Goal: Task Accomplishment & Management: Complete application form

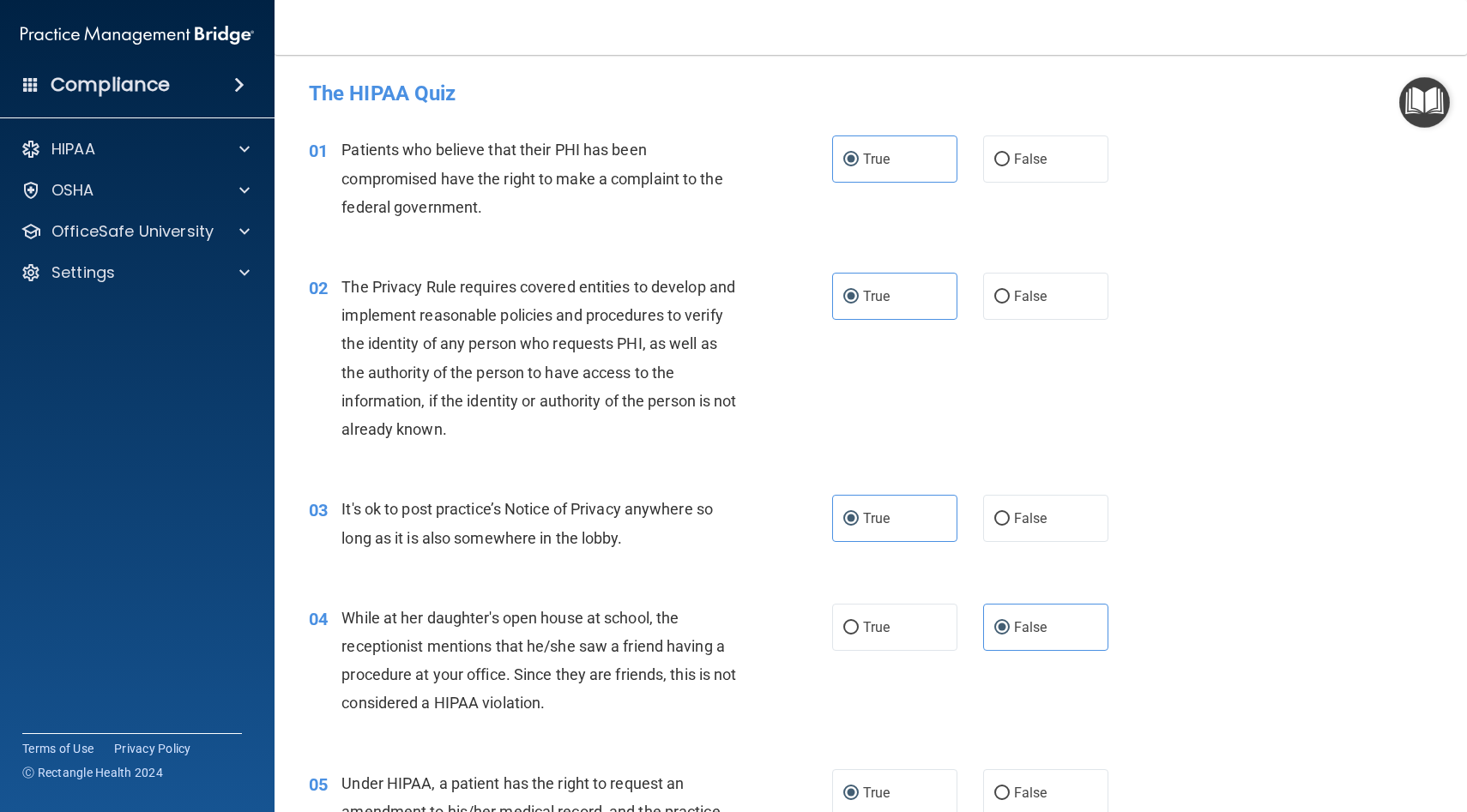
scroll to position [1484, 0]
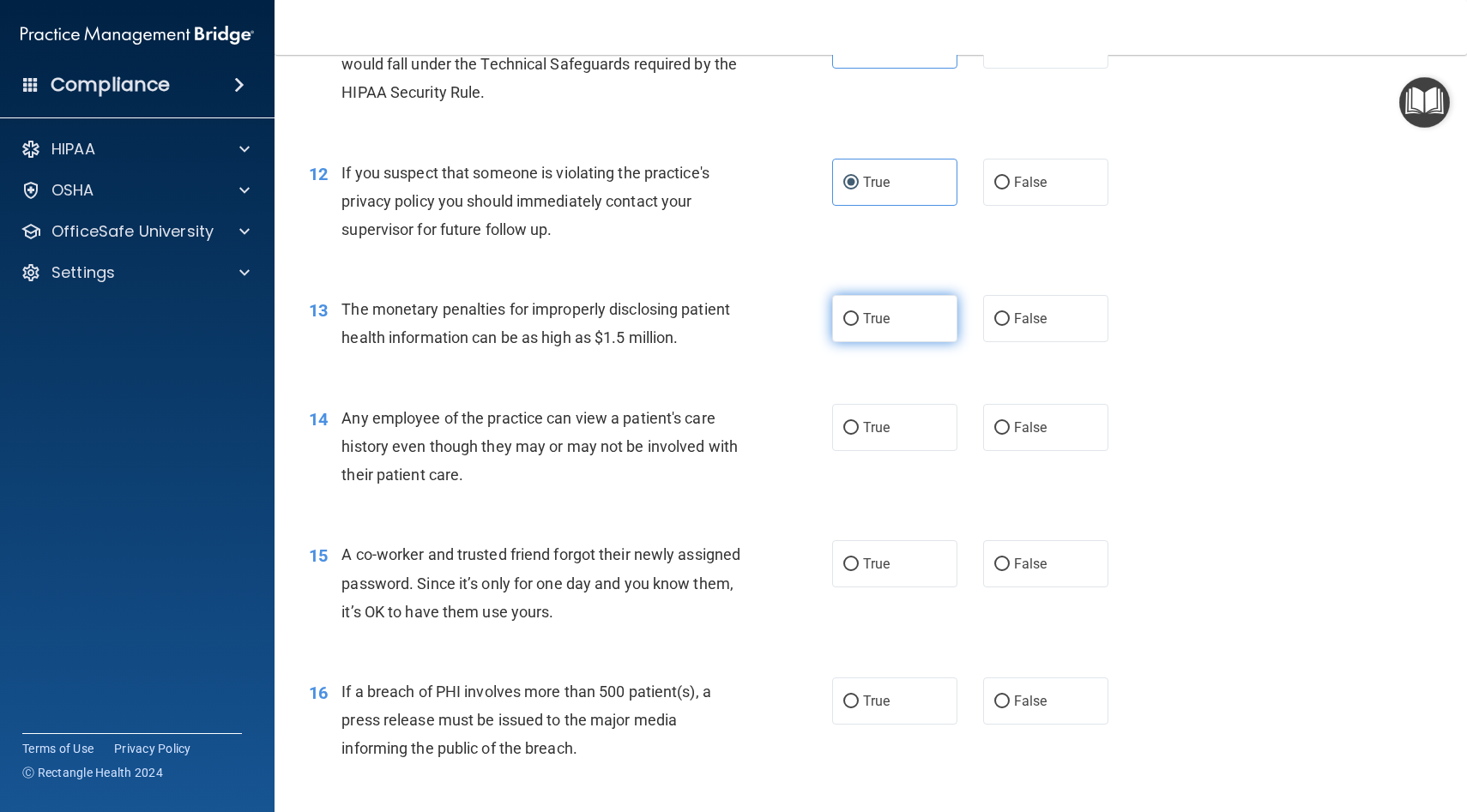
click at [889, 327] on label "True" at bounding box center [895, 319] width 125 height 47
click at [859, 326] on input "True" at bounding box center [851, 319] width 16 height 13
radio input "true"
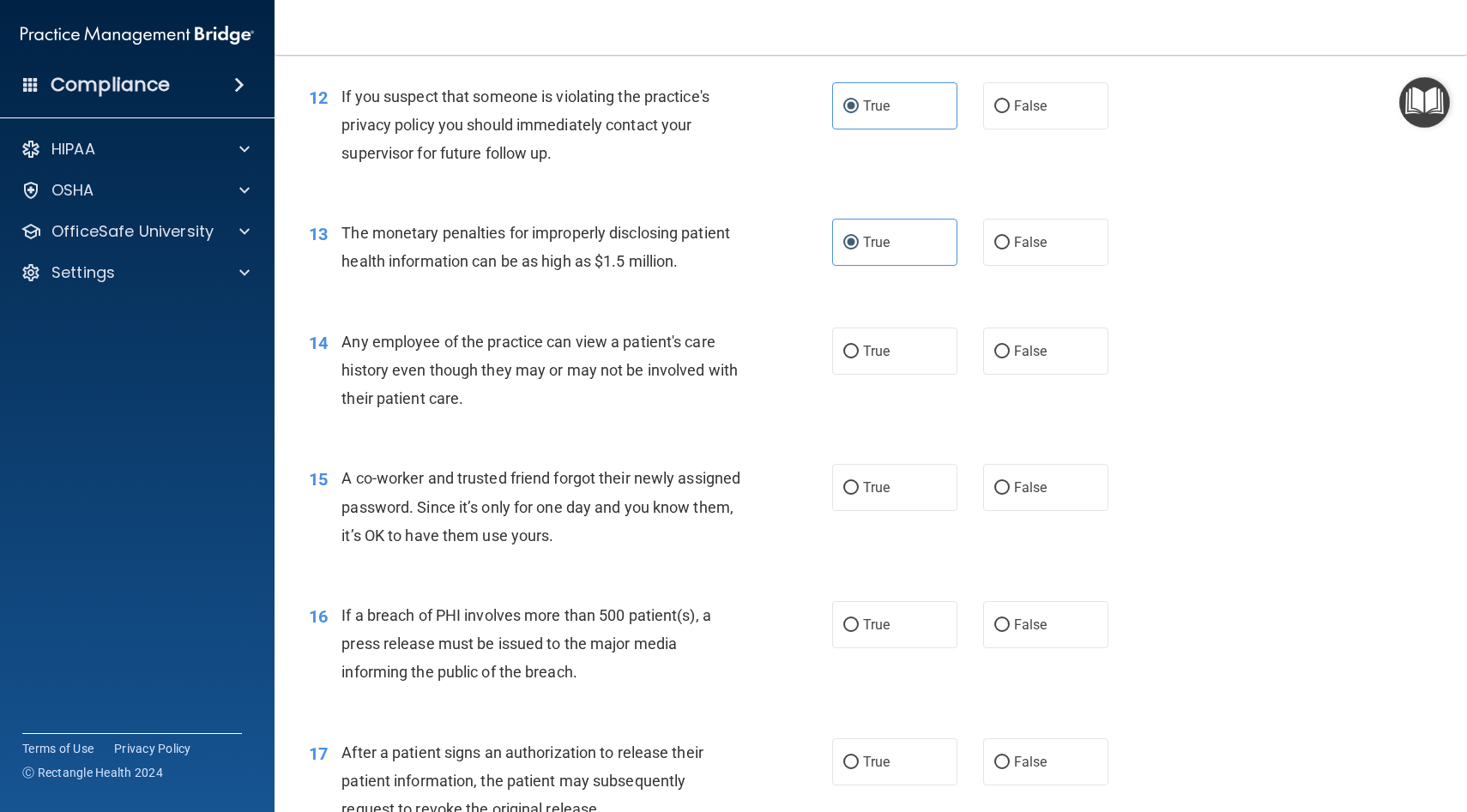
scroll to position [1564, 0]
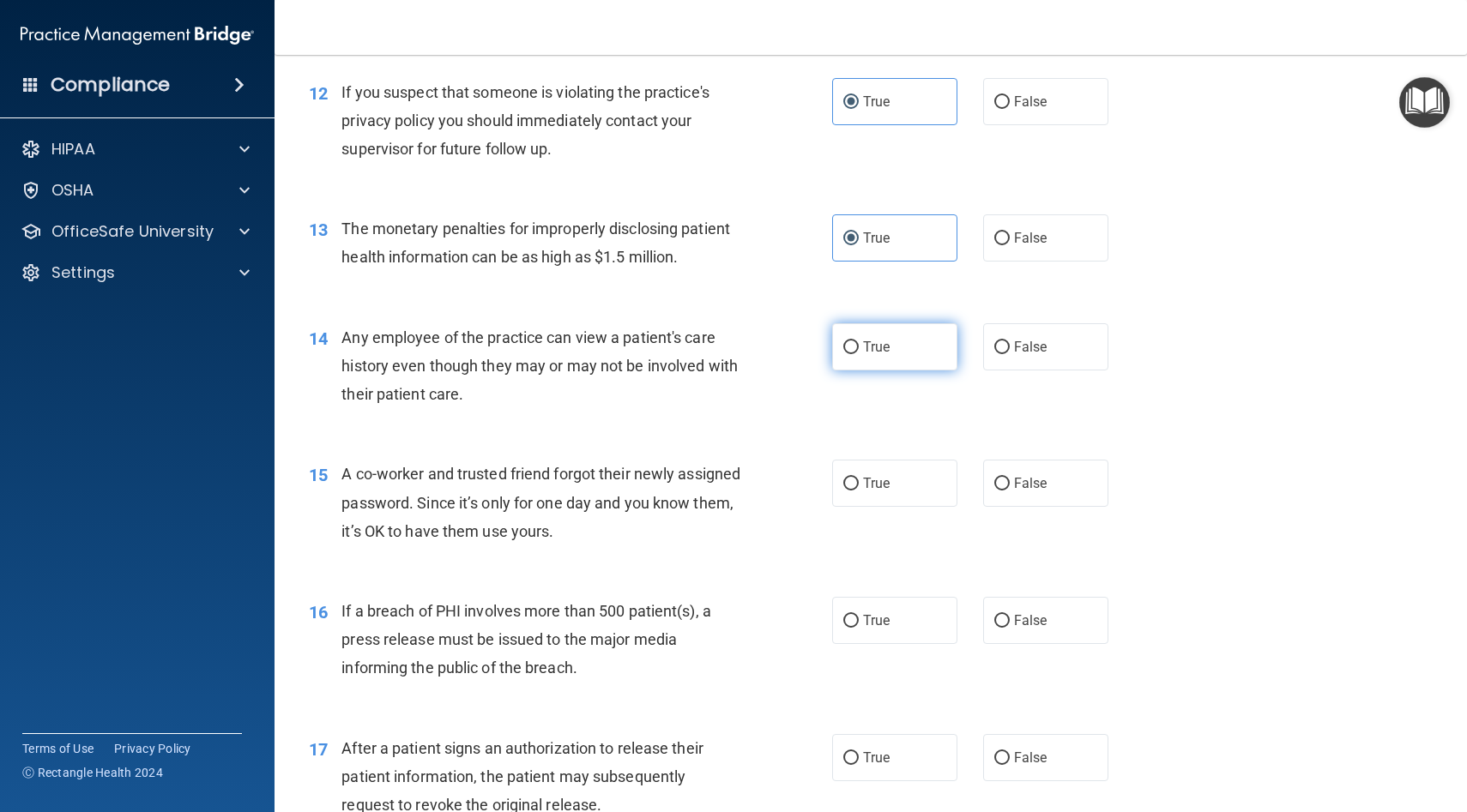
click at [860, 357] on label "True" at bounding box center [895, 347] width 125 height 47
click at [859, 354] on input "True" at bounding box center [851, 348] width 16 height 13
radio input "true"
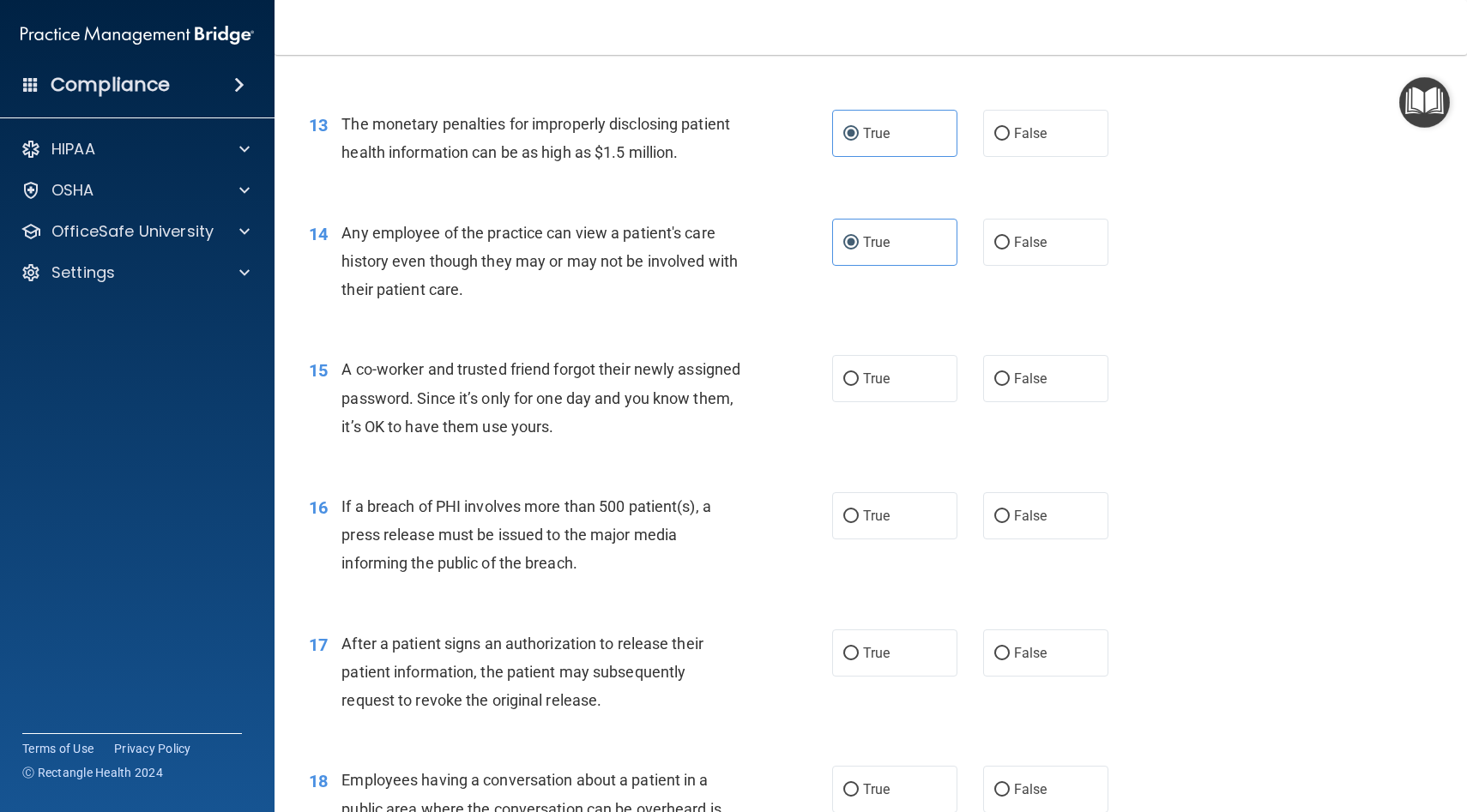
scroll to position [1670, 0]
click at [1009, 374] on input "False" at bounding box center [1003, 378] width 16 height 13
radio input "true"
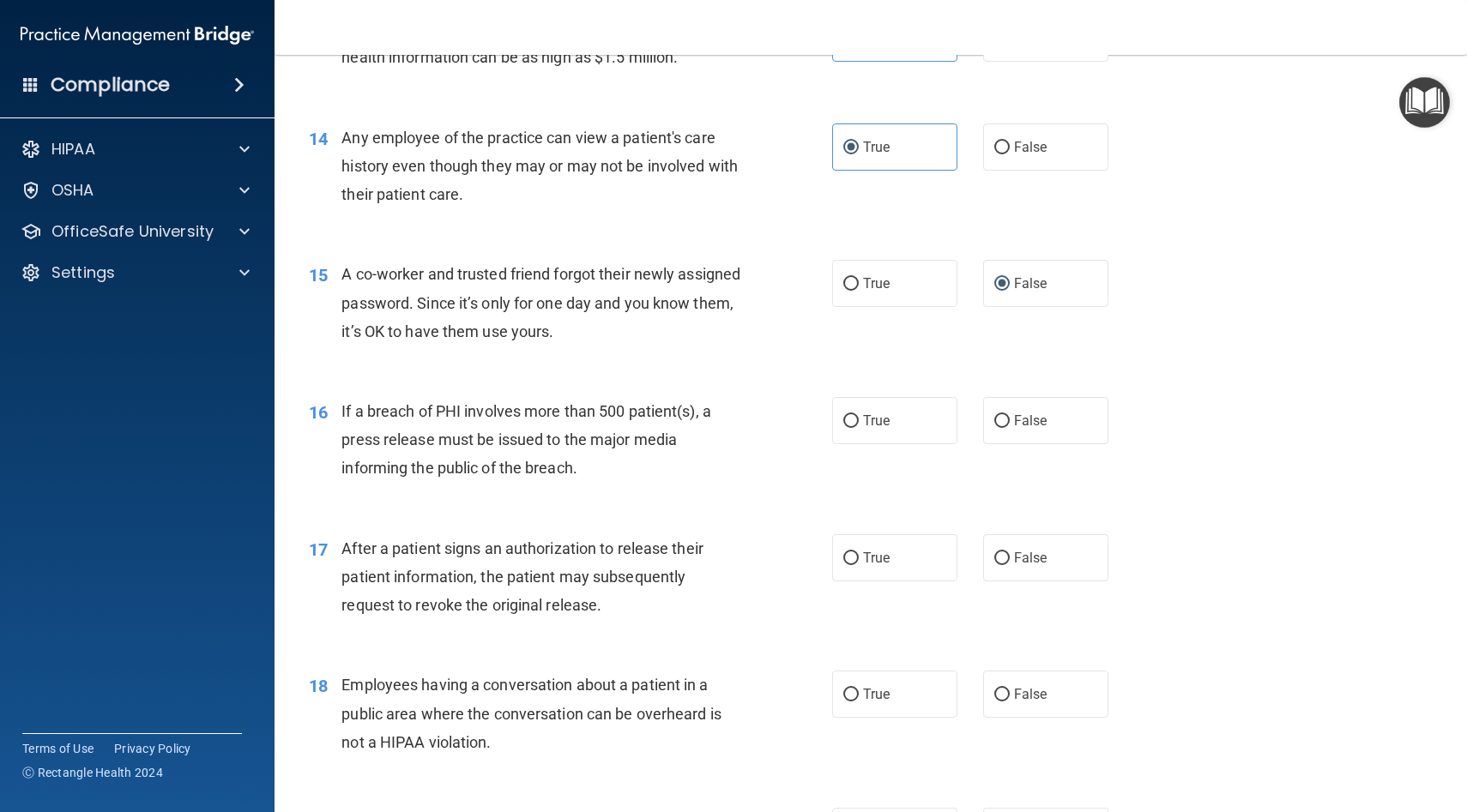
scroll to position [1766, 0]
click at [900, 413] on label "True" at bounding box center [895, 419] width 125 height 47
click at [859, 413] on input "True" at bounding box center [851, 420] width 16 height 13
radio input "true"
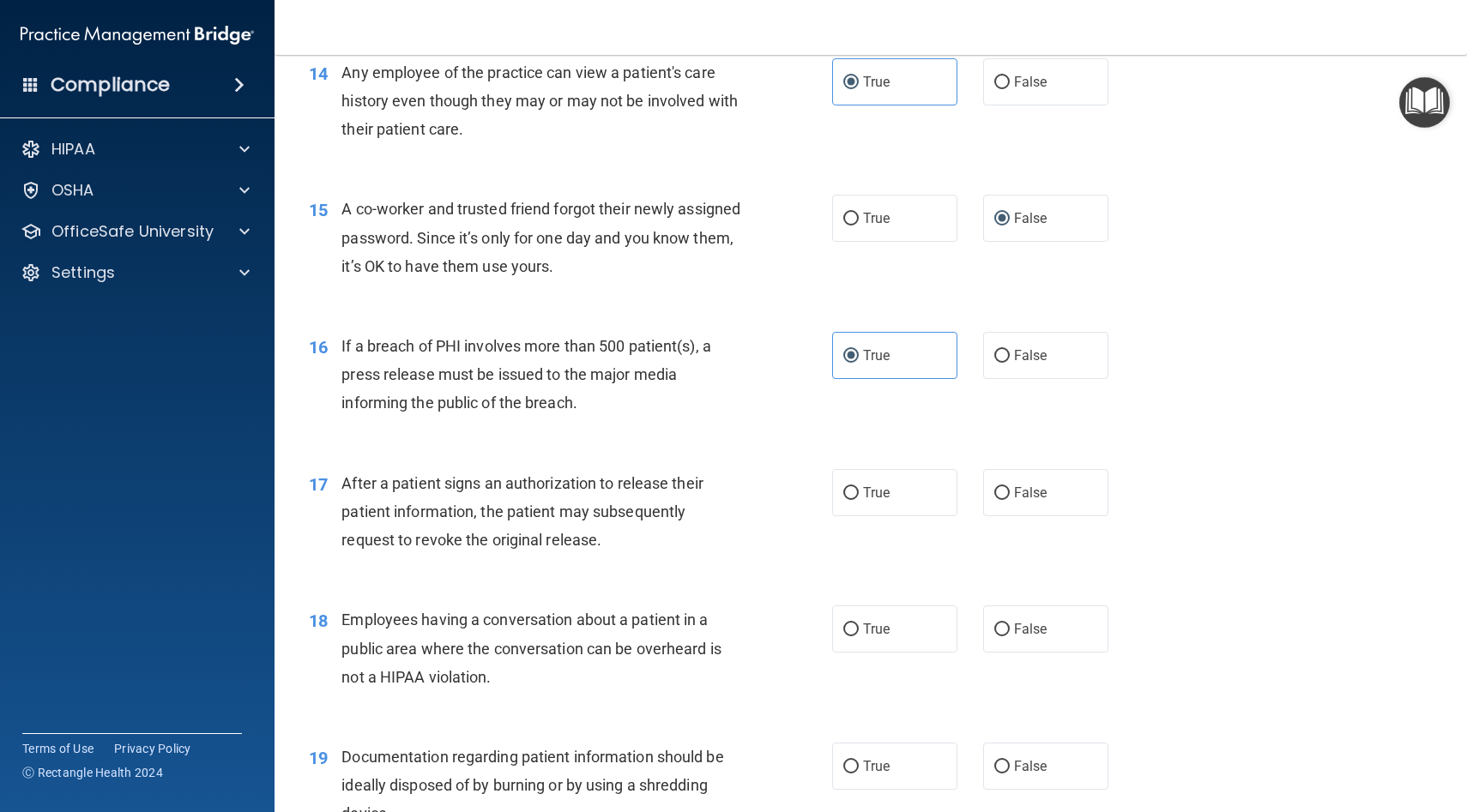
scroll to position [1834, 0]
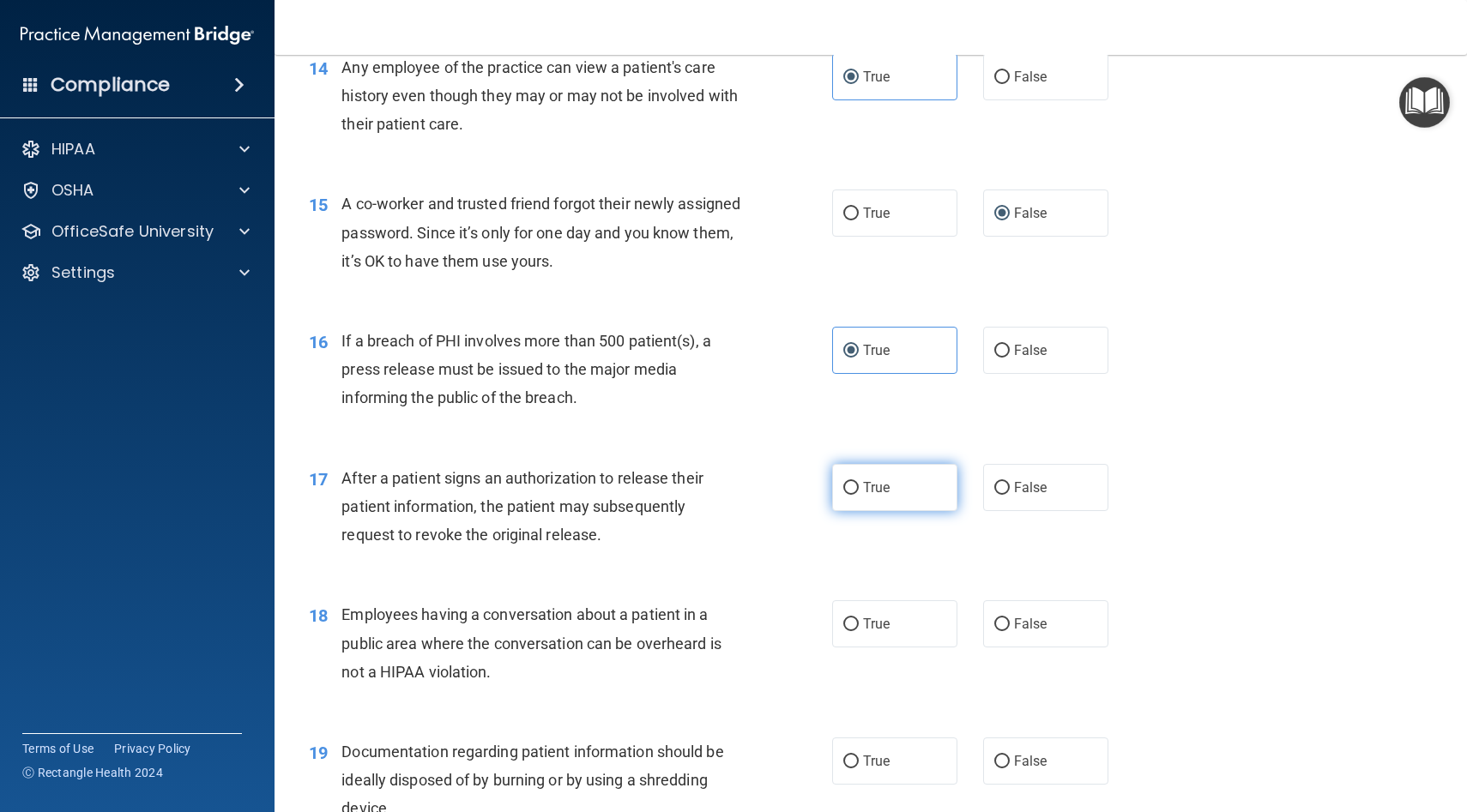
click at [841, 493] on label "True" at bounding box center [895, 488] width 125 height 47
click at [843, 493] on input "True" at bounding box center [851, 488] width 16 height 13
radio input "true"
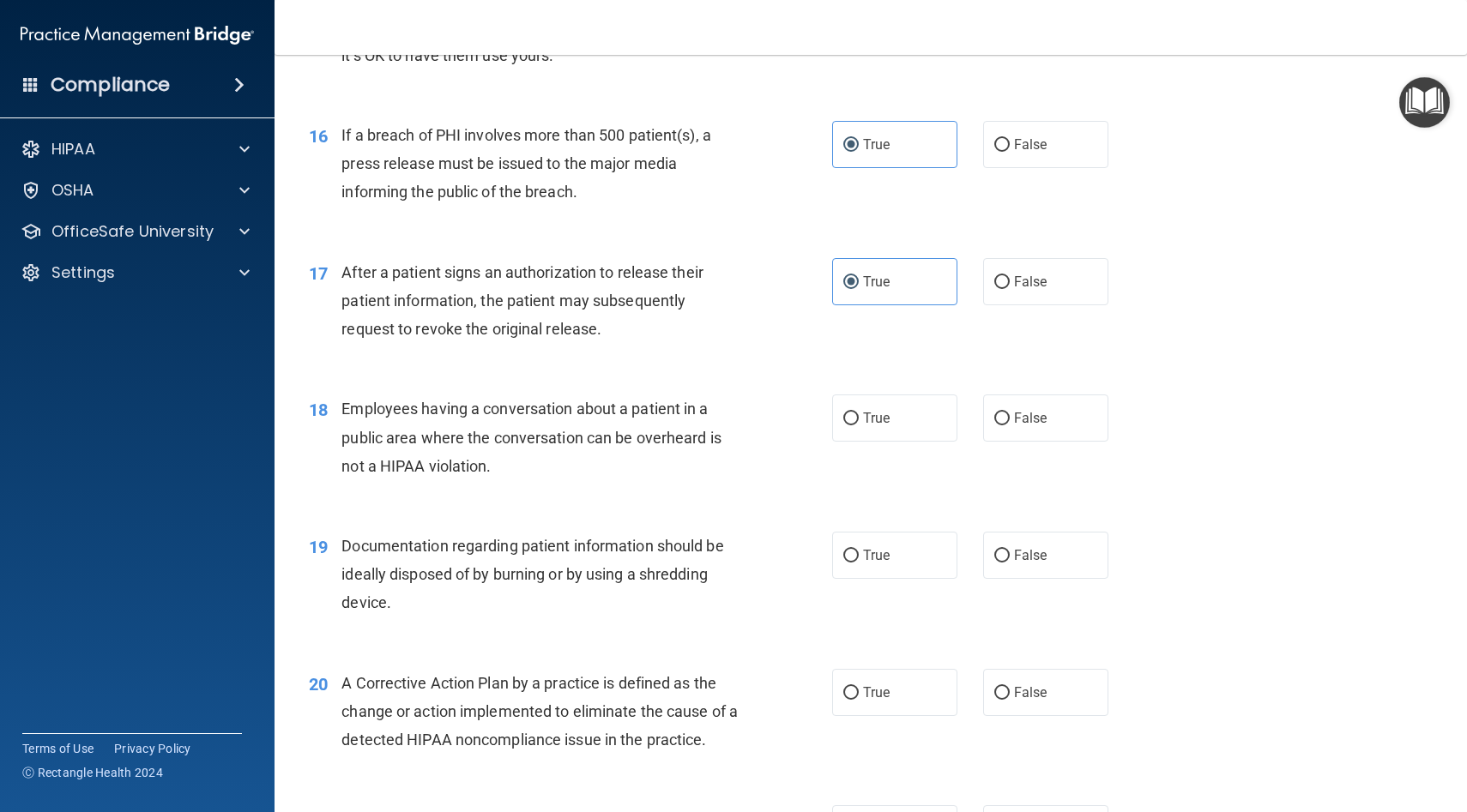
scroll to position [2041, 0]
click at [1007, 406] on label "False" at bounding box center [1045, 417] width 125 height 47
click at [1007, 412] on input "False" at bounding box center [1003, 418] width 16 height 13
radio input "true"
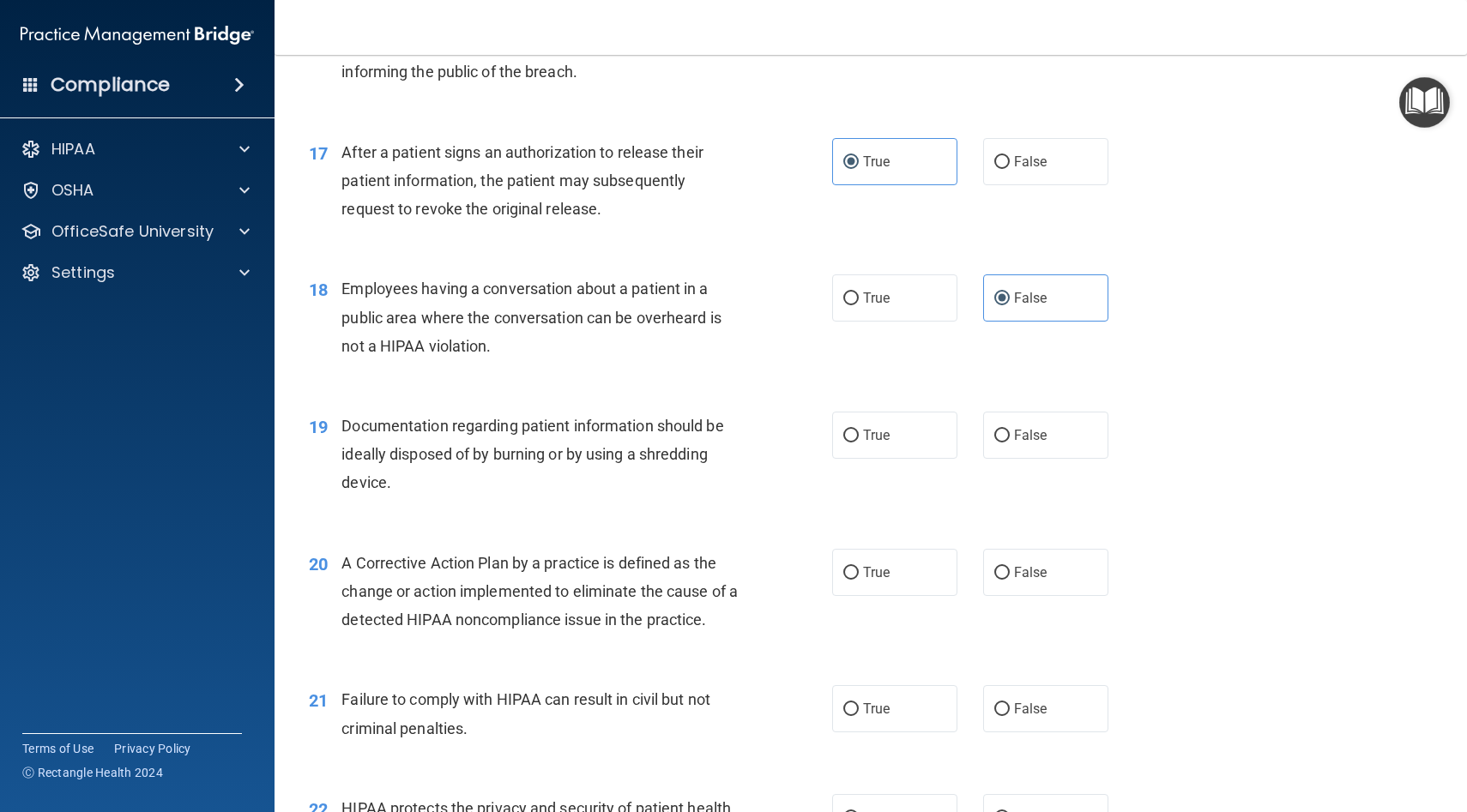
scroll to position [2164, 0]
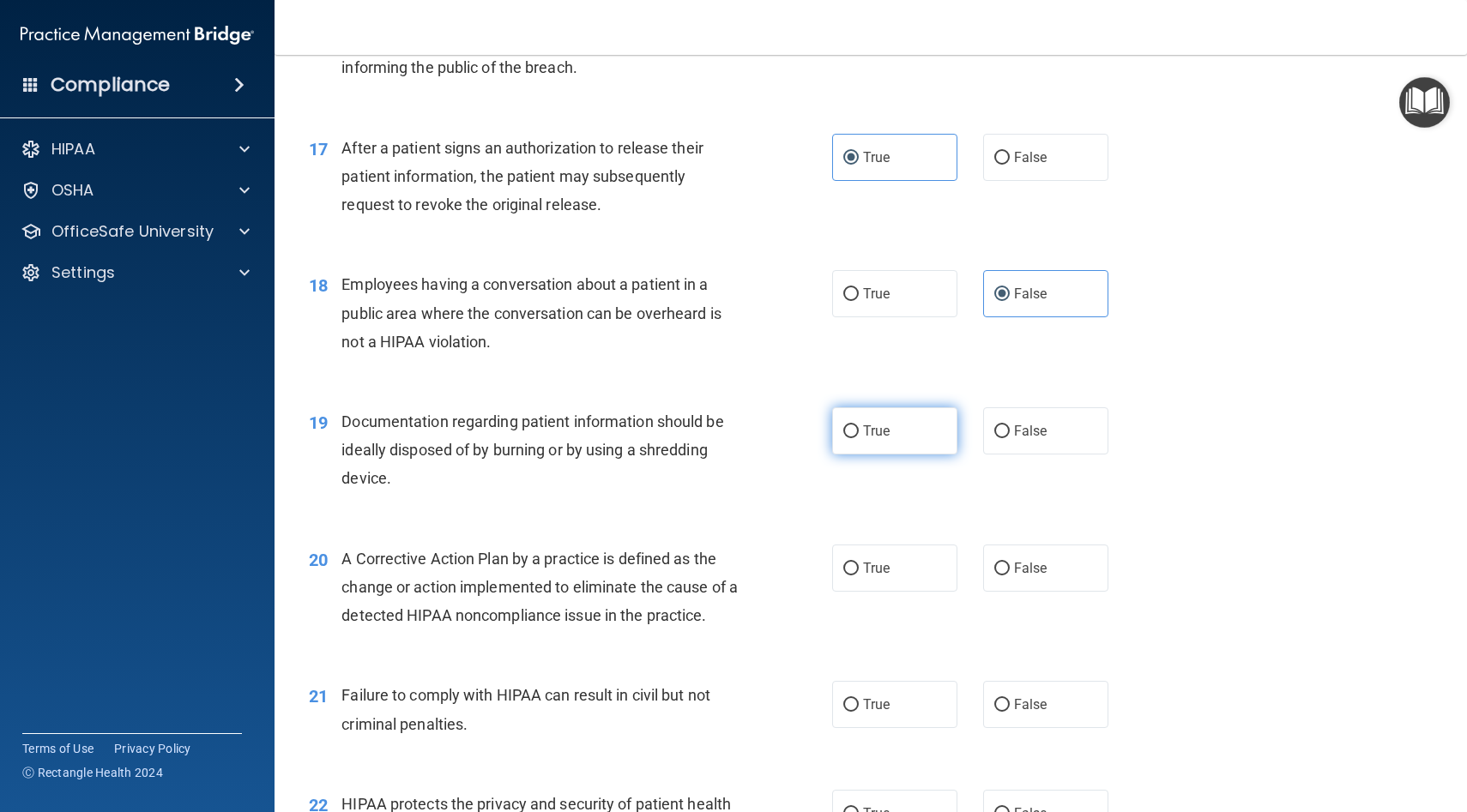
click at [882, 435] on span "True" at bounding box center [876, 431] width 26 height 17
click at [859, 435] on input "True" at bounding box center [851, 432] width 16 height 13
radio input "true"
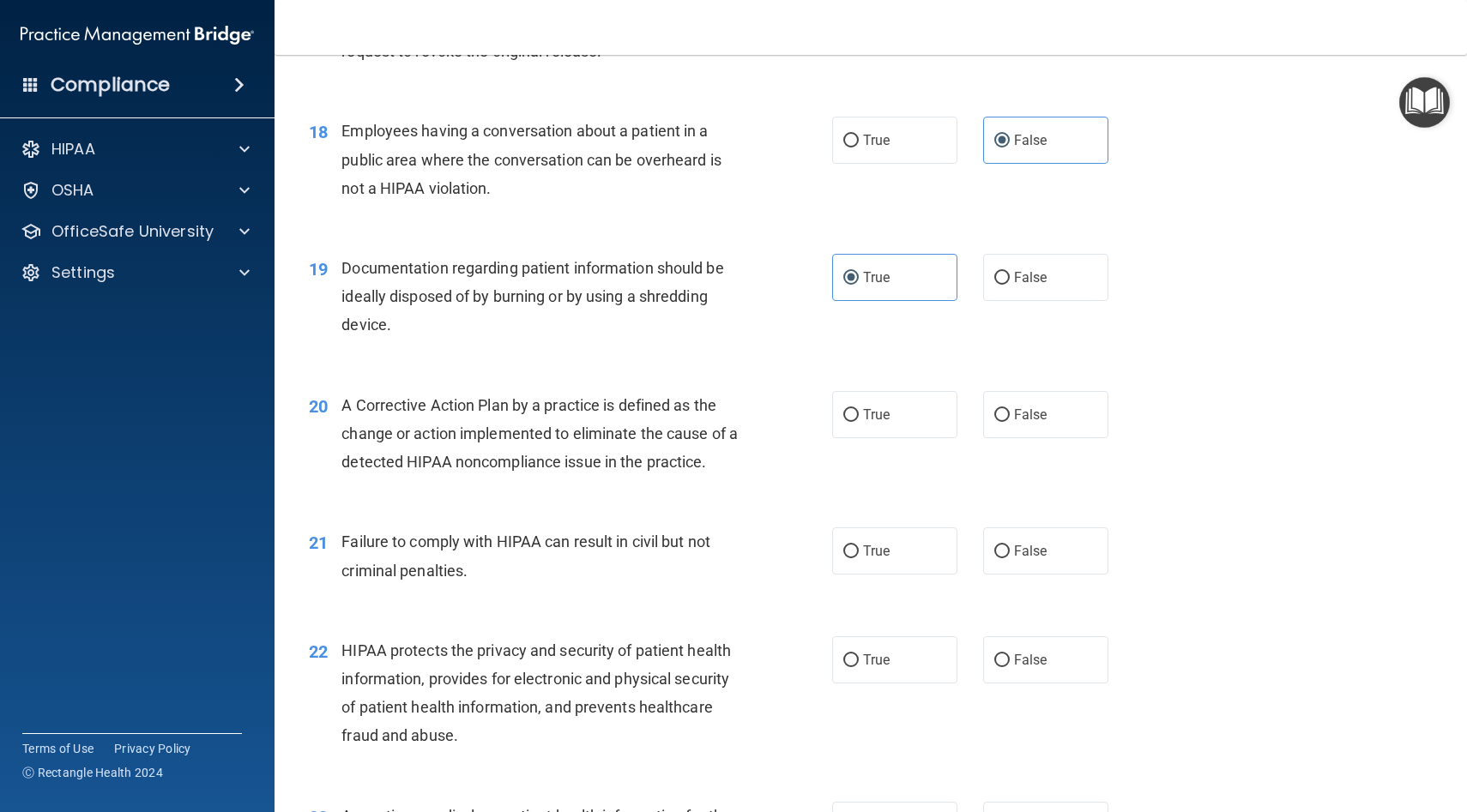
scroll to position [2336, 0]
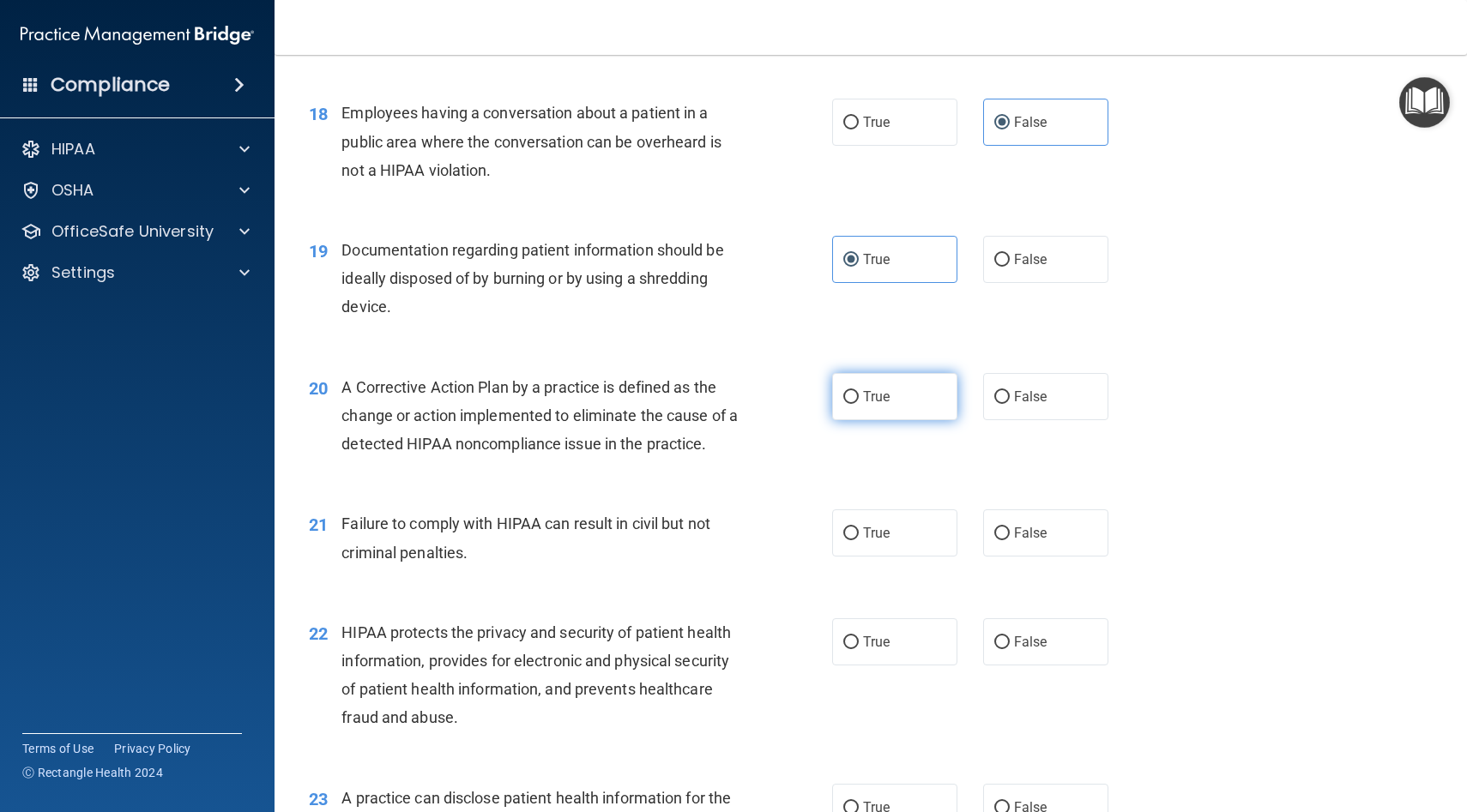
click at [882, 406] on label "True" at bounding box center [895, 397] width 125 height 47
click at [859, 404] on input "True" at bounding box center [851, 397] width 16 height 13
radio input "true"
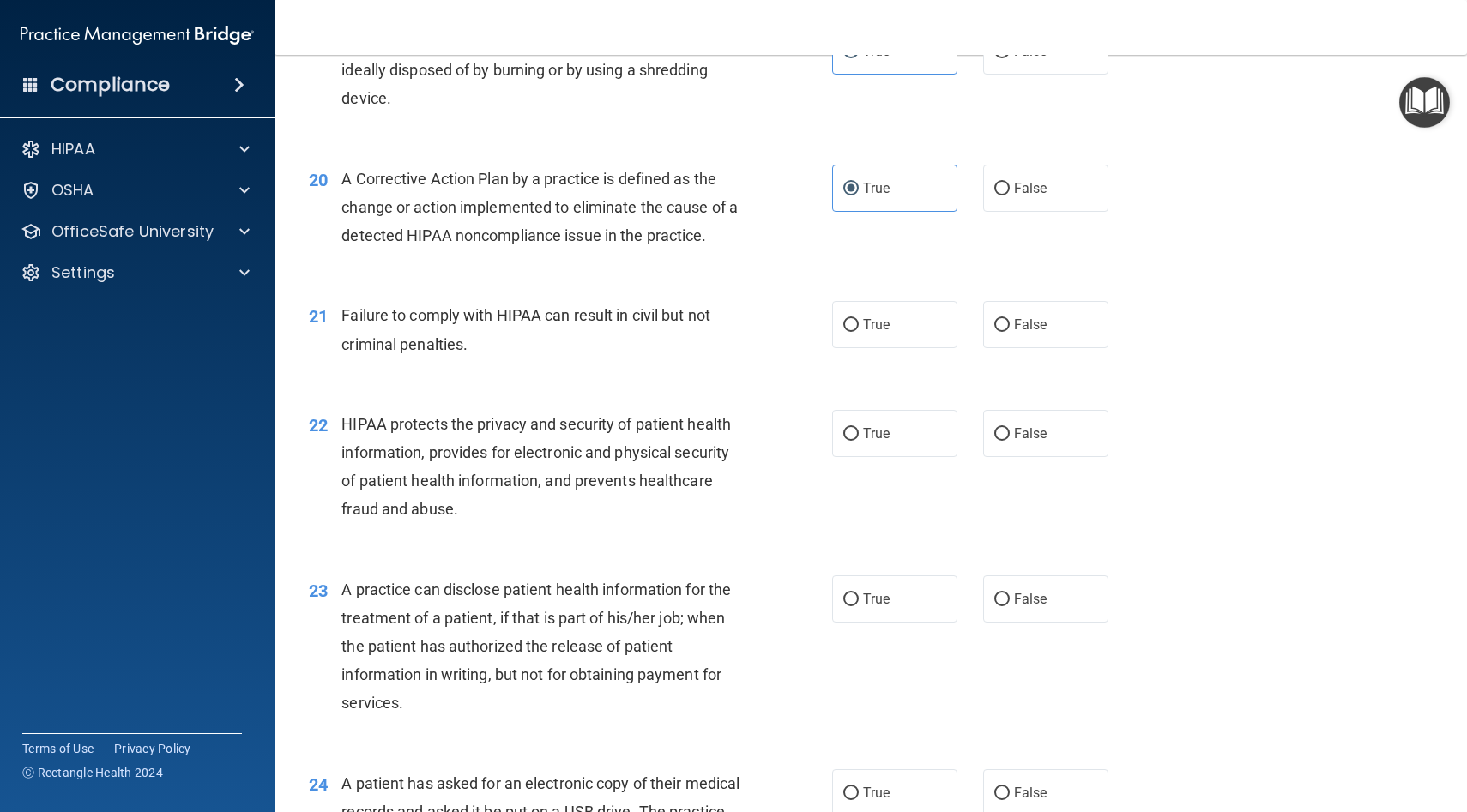
scroll to position [2549, 0]
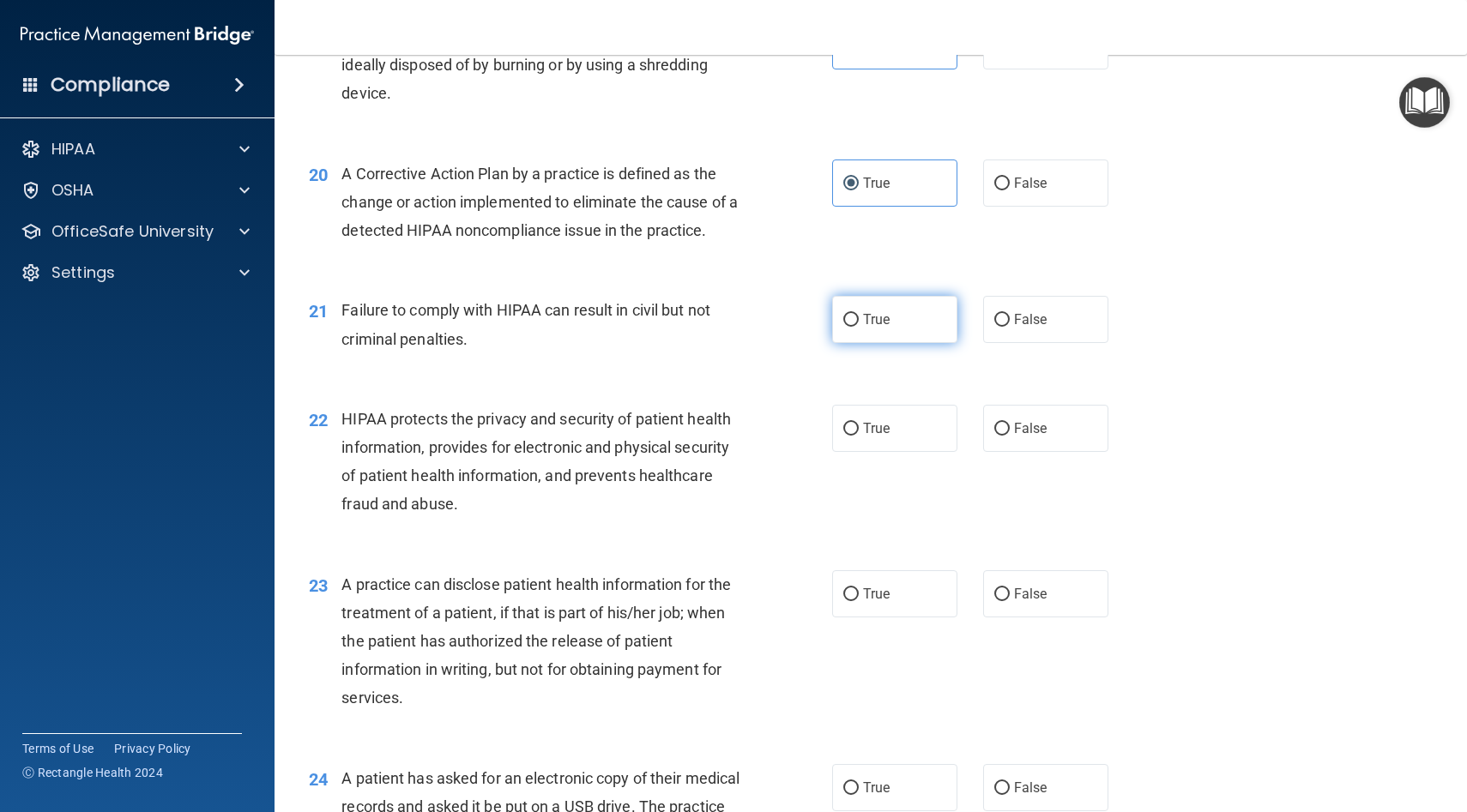
click at [920, 331] on label "True" at bounding box center [895, 320] width 125 height 47
click at [859, 327] on input "True" at bounding box center [851, 320] width 16 height 13
radio input "true"
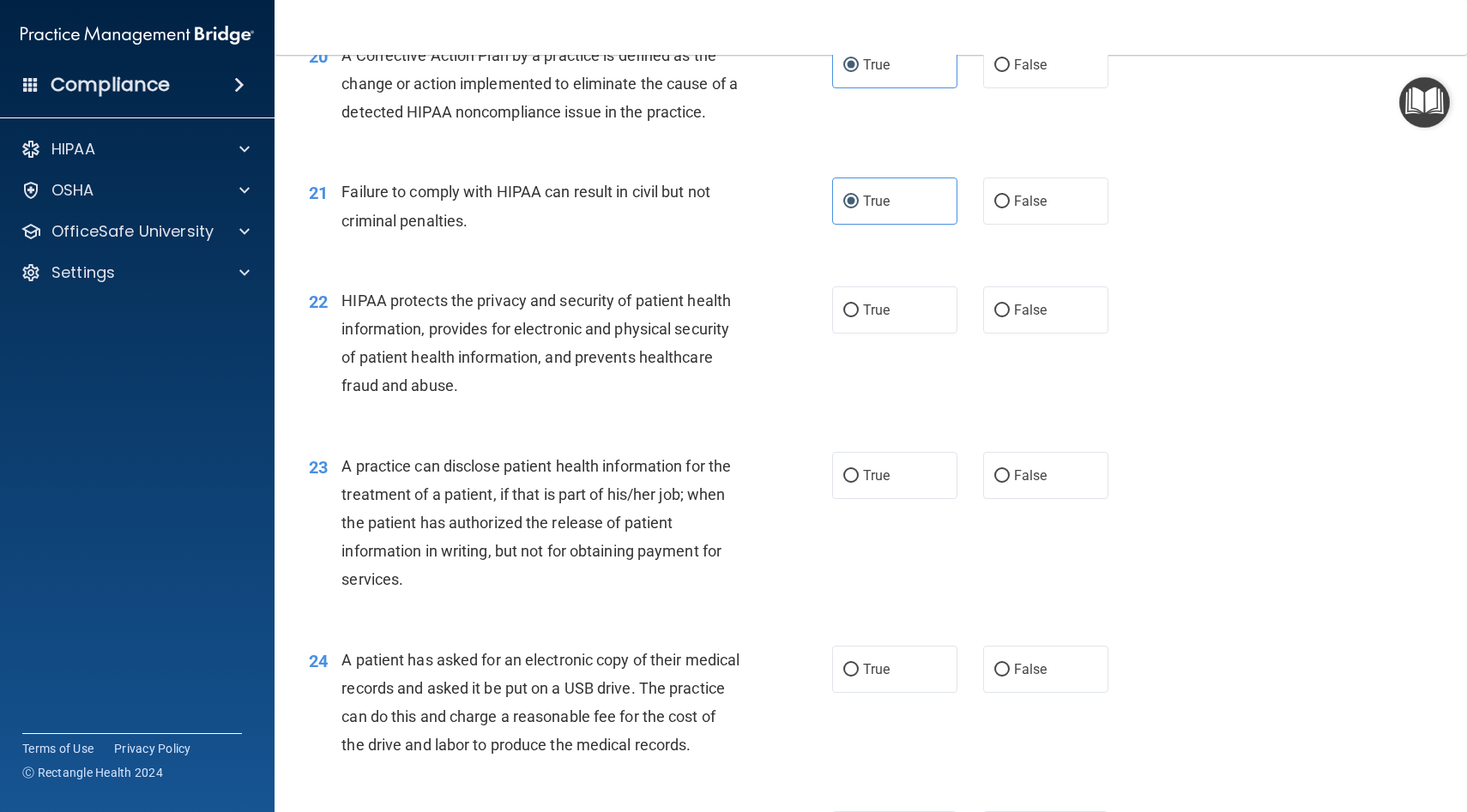
scroll to position [2675, 0]
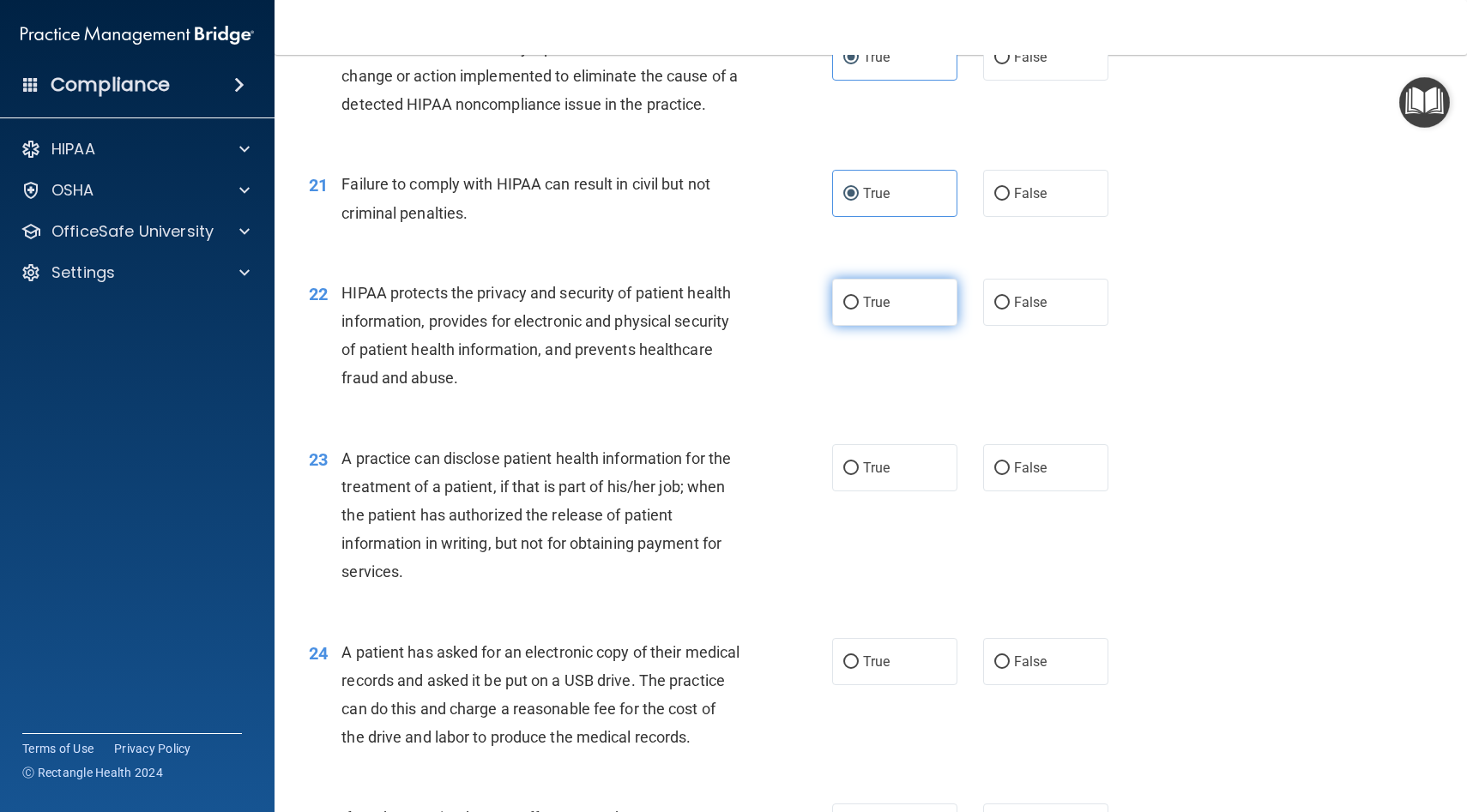
click at [872, 302] on span "True" at bounding box center [876, 302] width 26 height 17
click at [859, 302] on input "True" at bounding box center [851, 303] width 16 height 13
radio input "true"
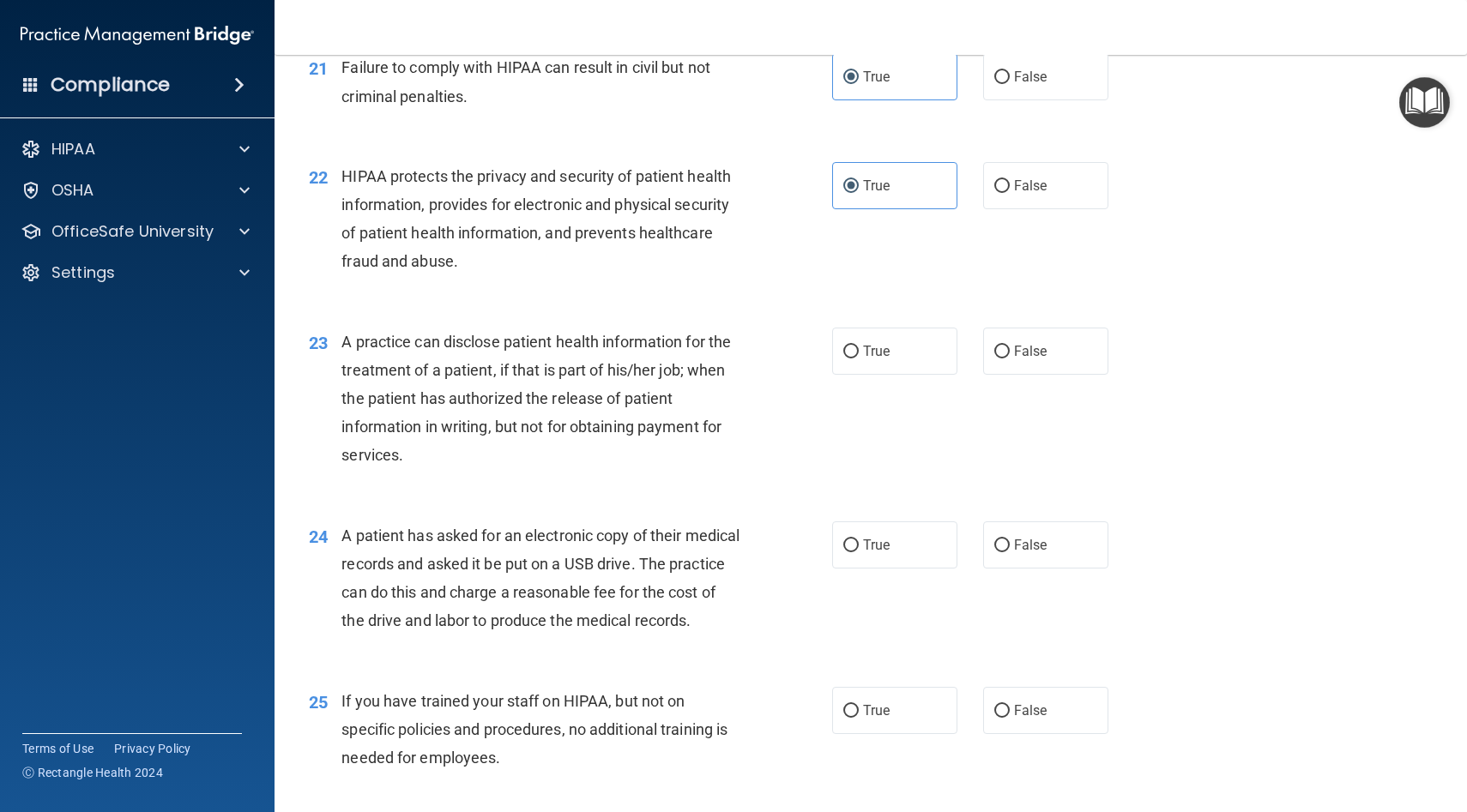
scroll to position [2809, 0]
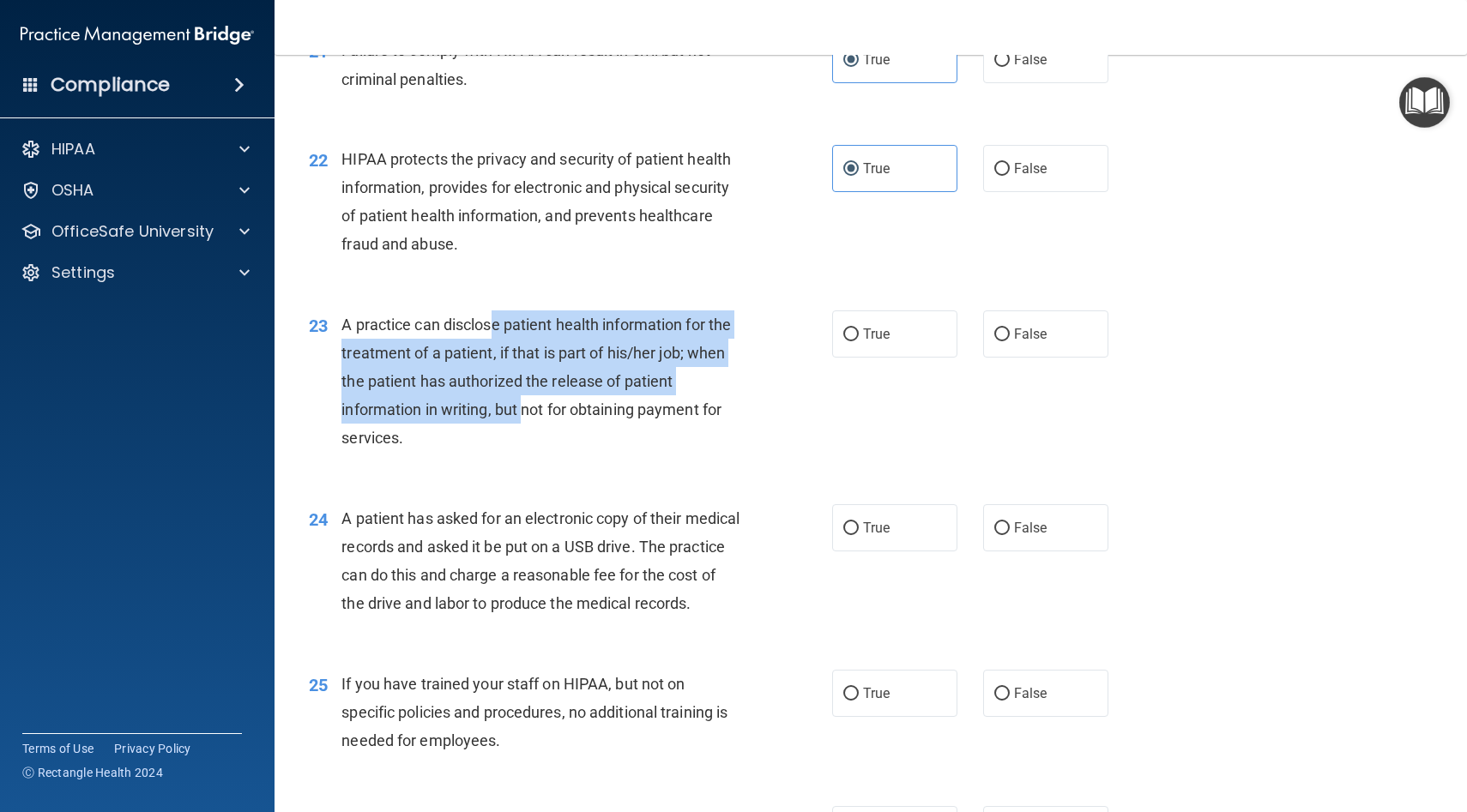
drag, startPoint x: 523, startPoint y: 396, endPoint x: 493, endPoint y: 329, distance: 73.4
click at [493, 329] on div "A practice can disclose patient health information for the treatment of a patie…" at bounding box center [548, 381] width 412 height 142
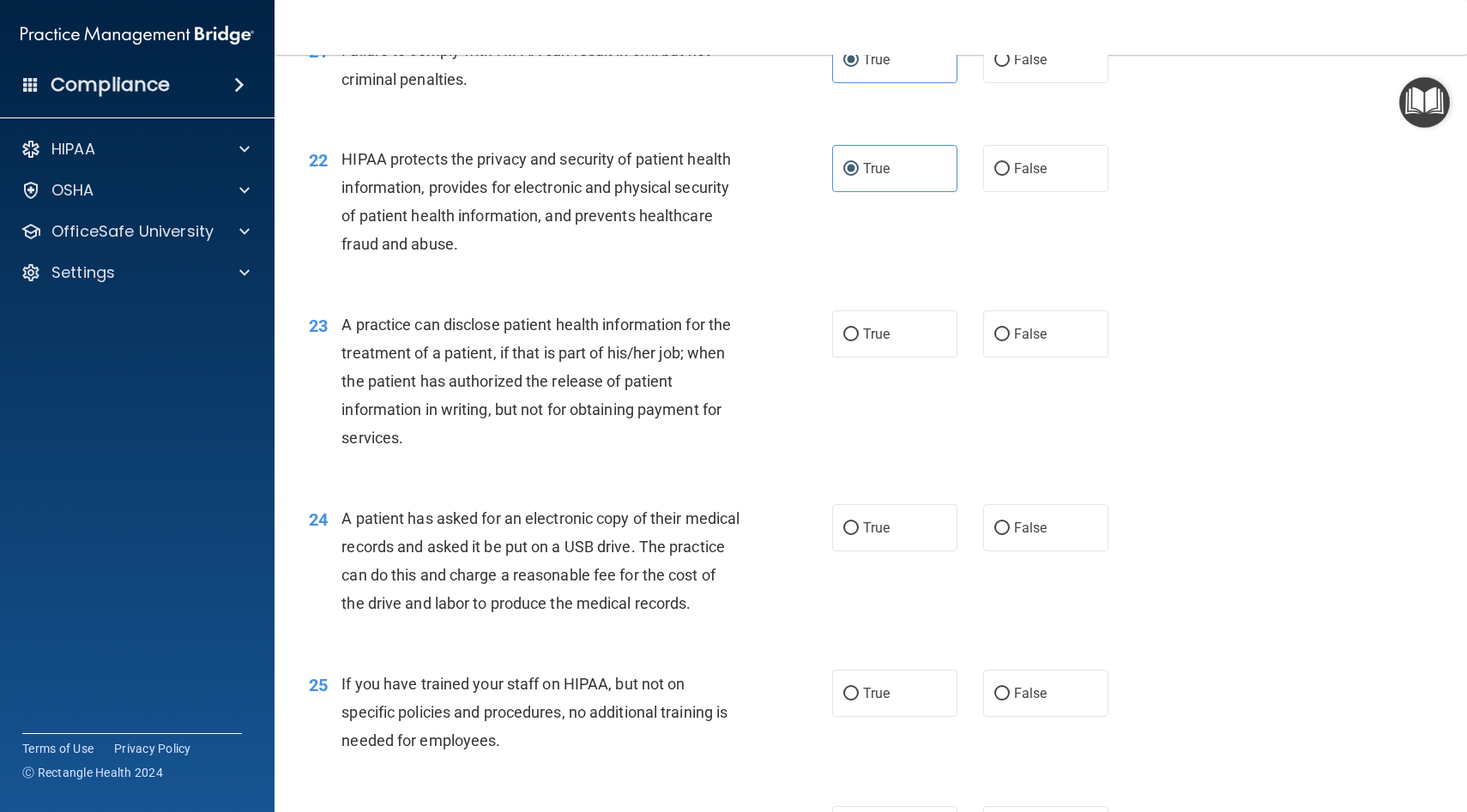
click at [457, 338] on div "A practice can disclose patient health information for the treatment of a patie…" at bounding box center [548, 381] width 412 height 142
click at [859, 340] on label "True" at bounding box center [895, 334] width 125 height 47
click at [859, 340] on input "True" at bounding box center [851, 335] width 16 height 13
radio input "true"
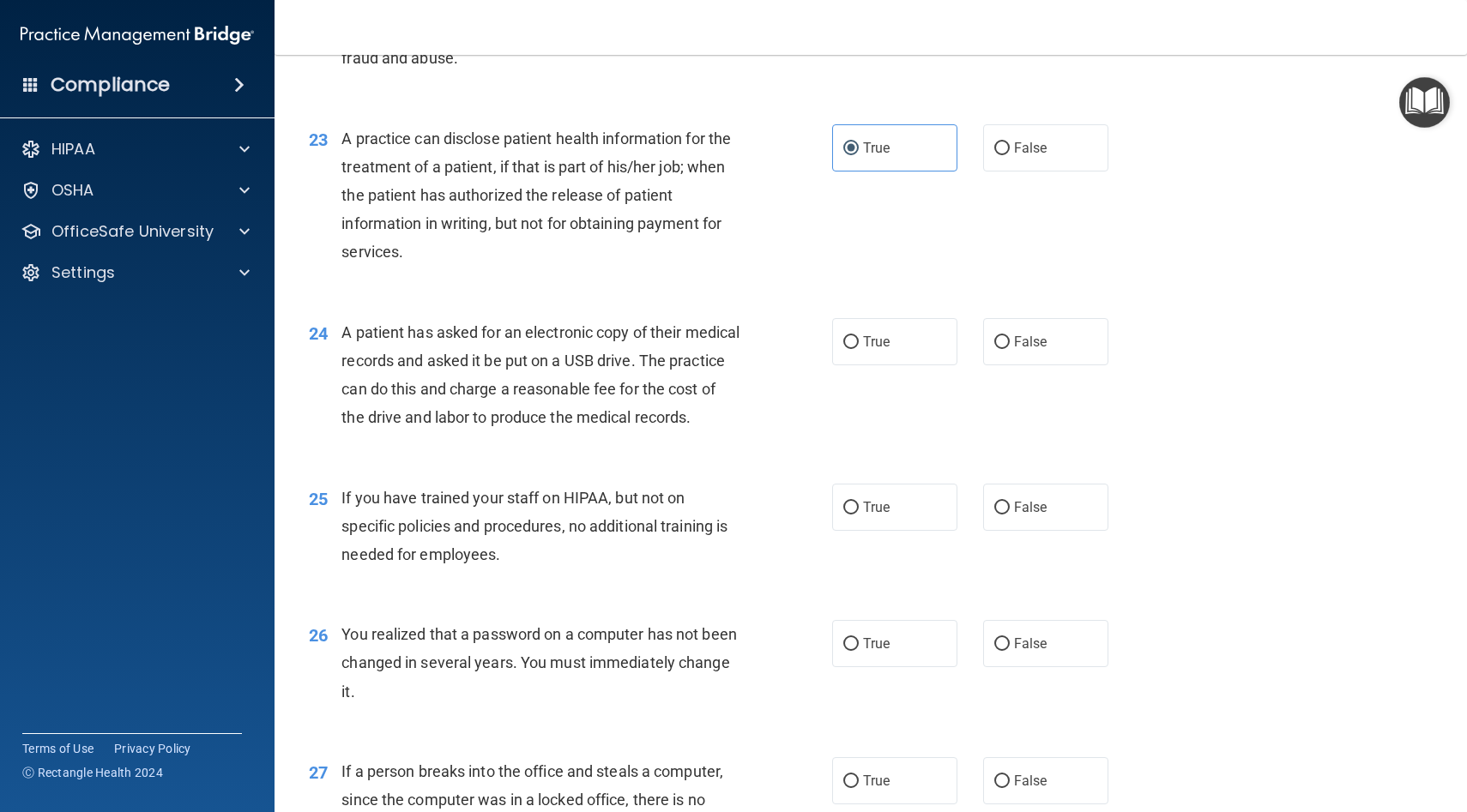
scroll to position [3029, 0]
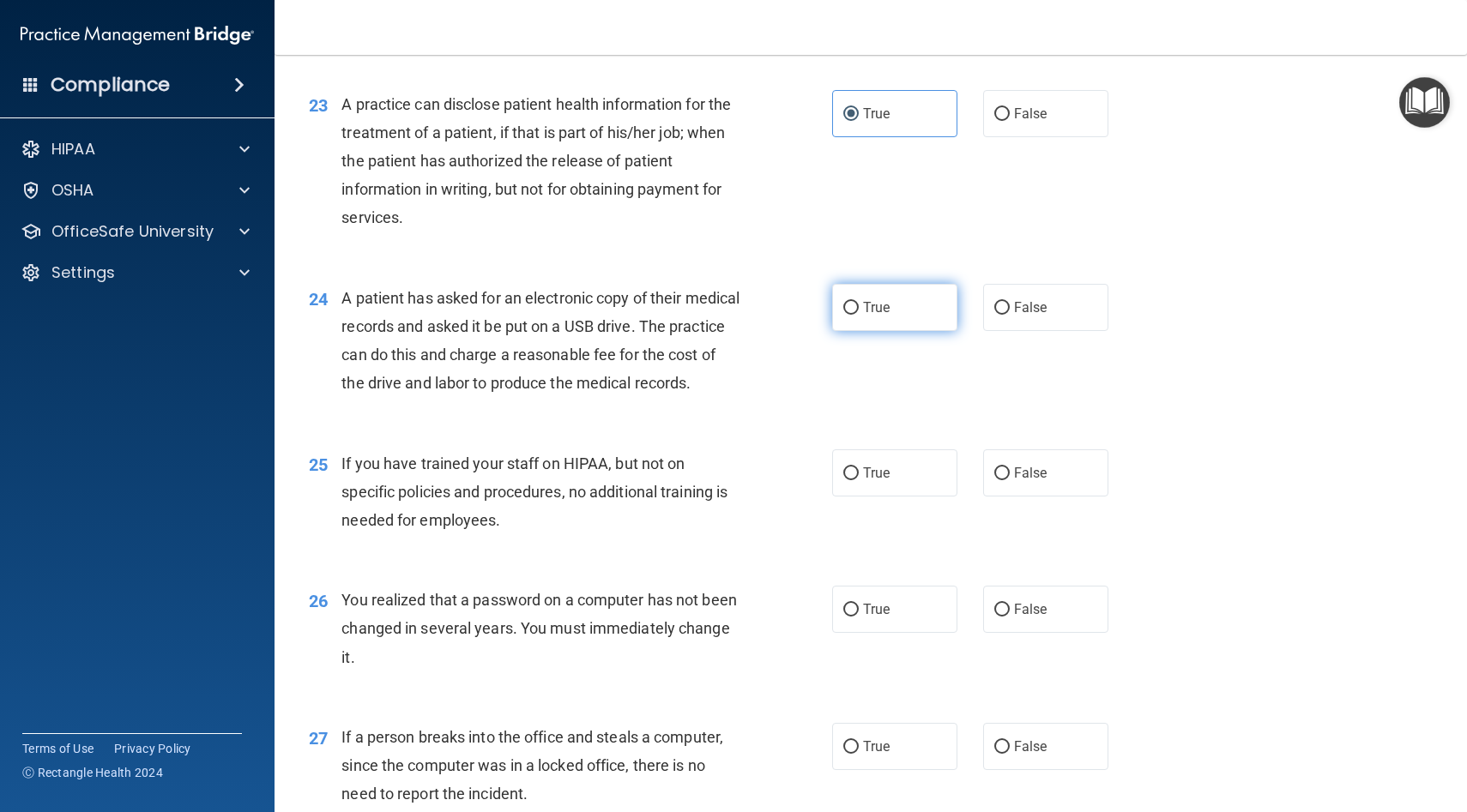
click at [864, 316] on label "True" at bounding box center [895, 307] width 125 height 47
click at [859, 314] on input "True" at bounding box center [851, 308] width 16 height 13
radio input "true"
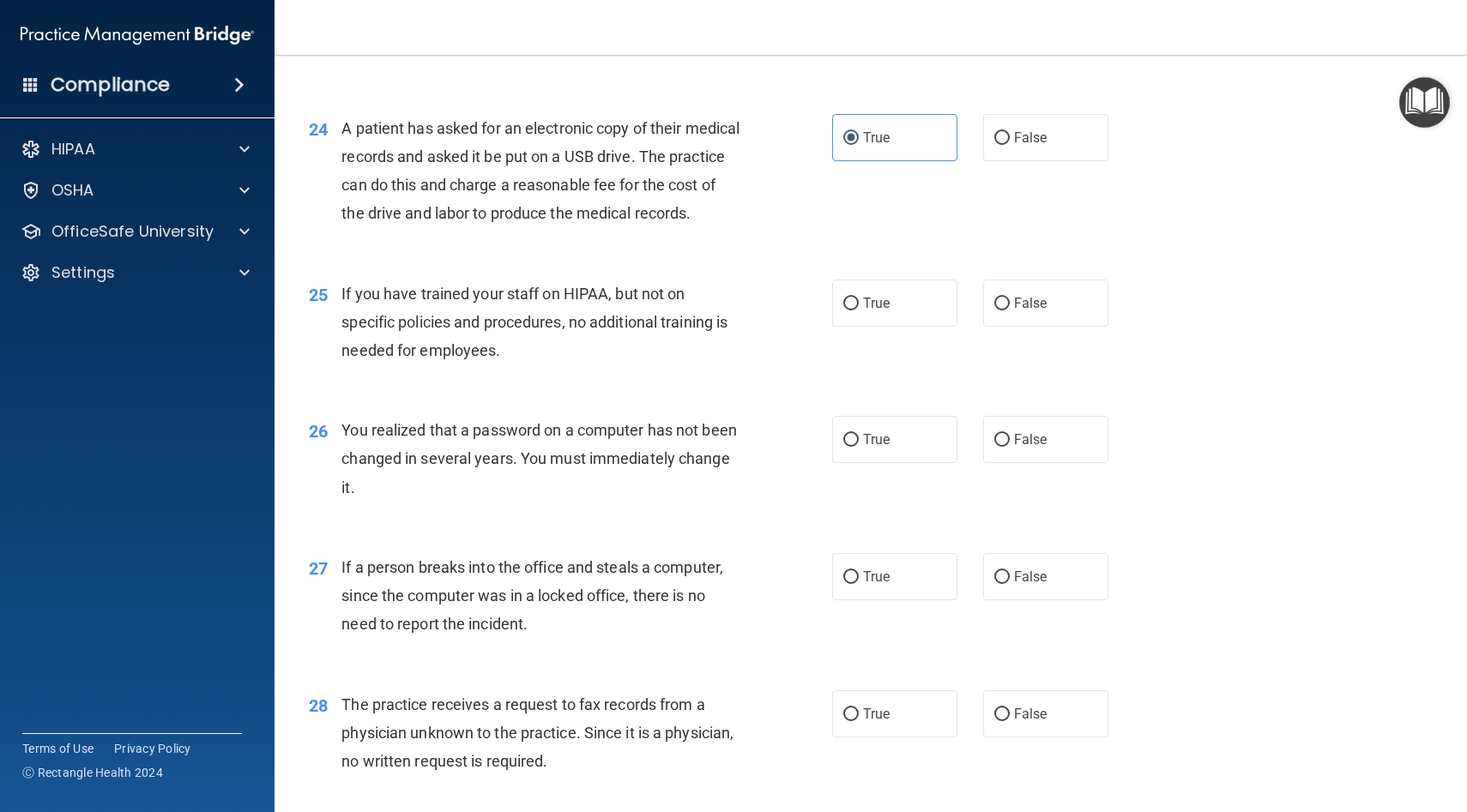
scroll to position [3200, 0]
click at [1024, 317] on label "False" at bounding box center [1045, 302] width 125 height 47
click at [1010, 309] on input "False" at bounding box center [1003, 303] width 16 height 13
radio input "true"
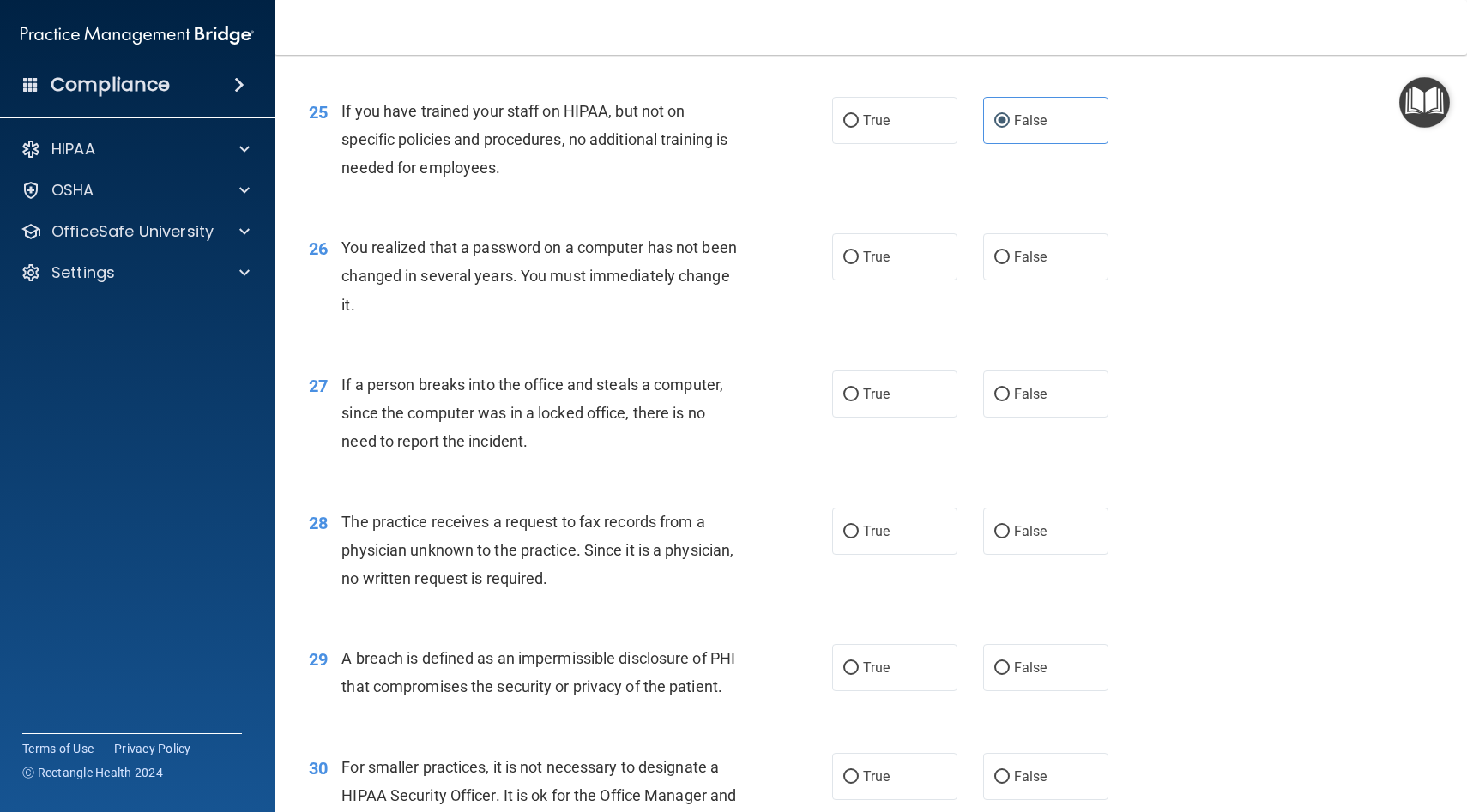
scroll to position [3389, 0]
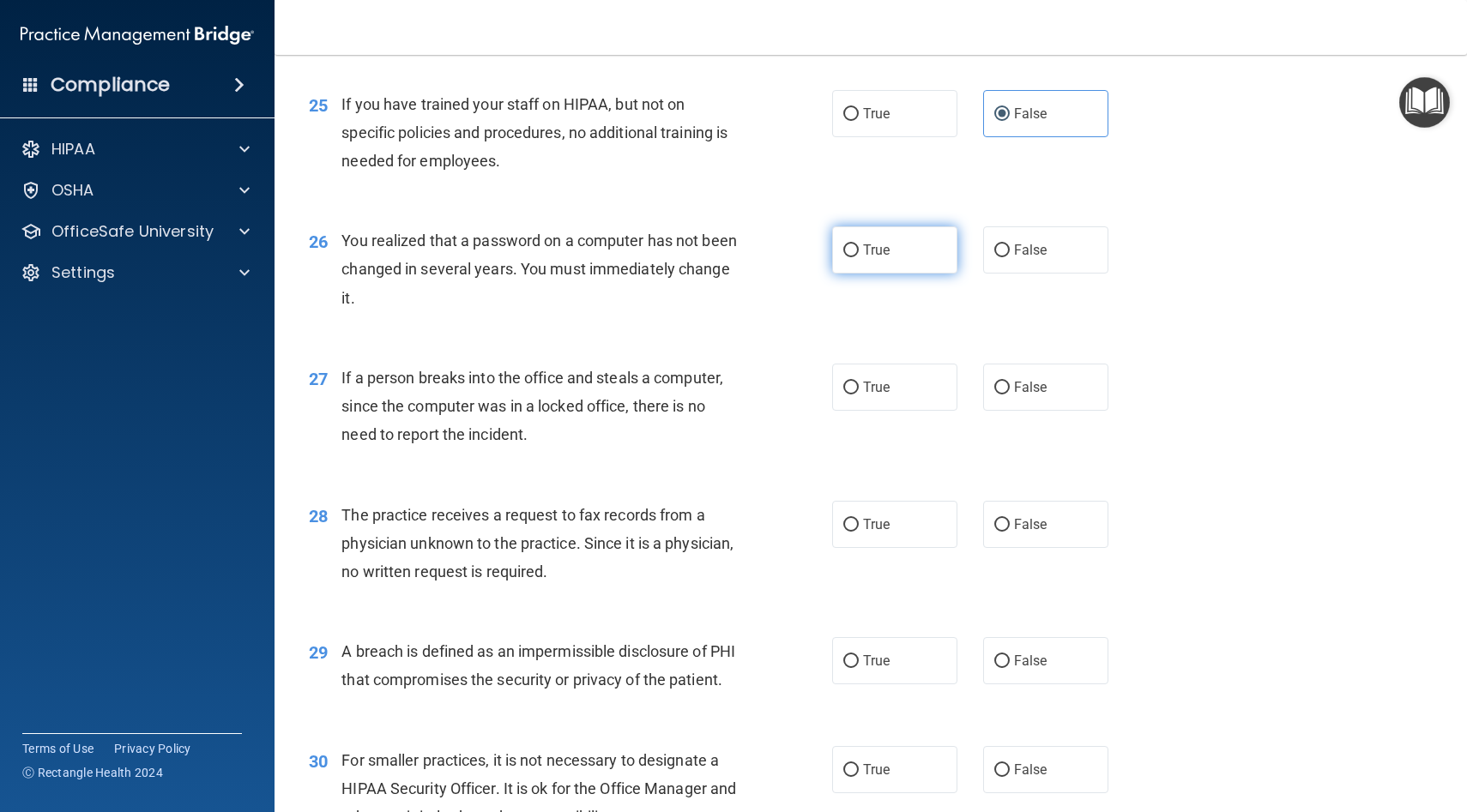
click at [895, 273] on label "True" at bounding box center [895, 250] width 125 height 47
click at [859, 258] on input "True" at bounding box center [851, 251] width 16 height 13
radio input "true"
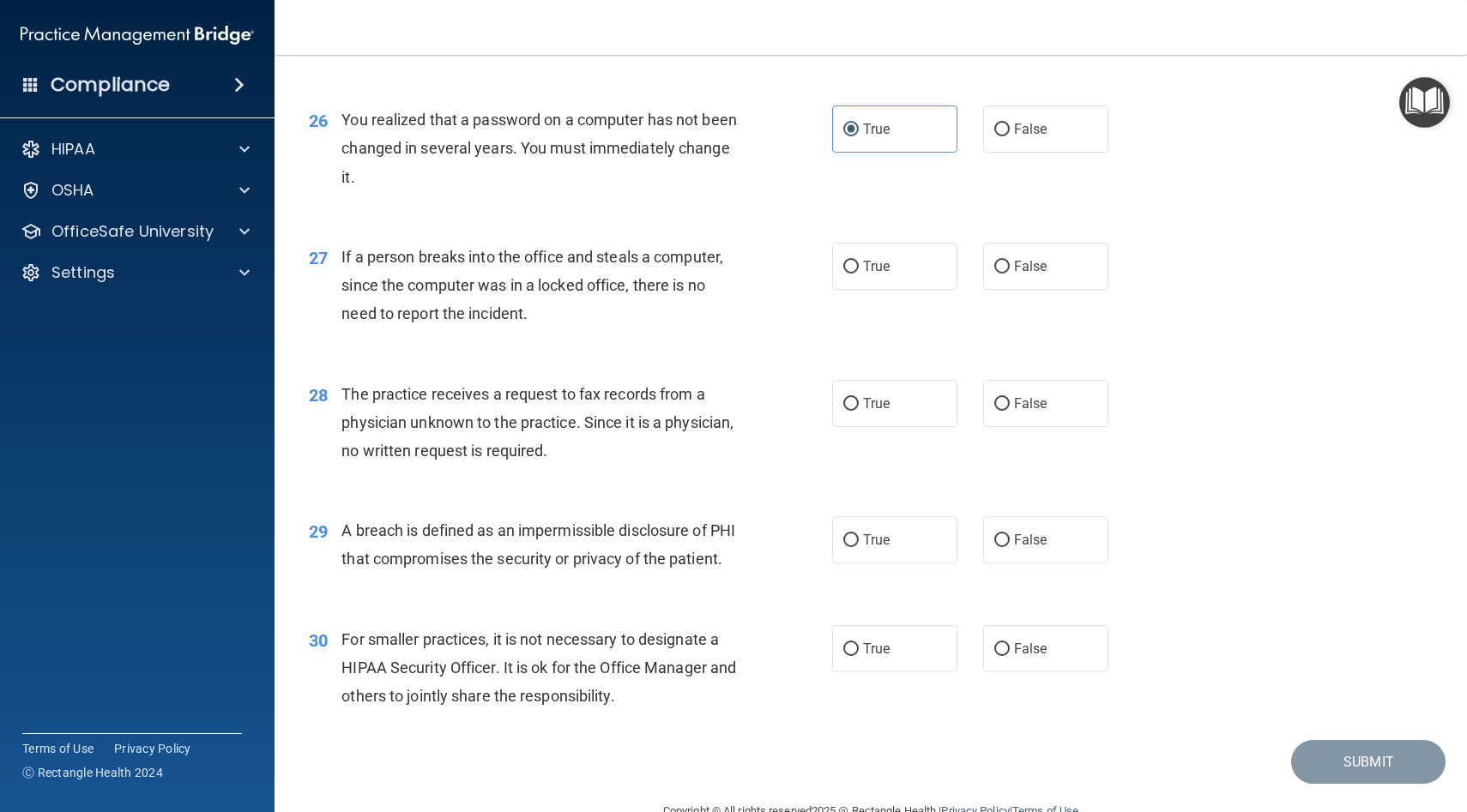
scroll to position [3542, 0]
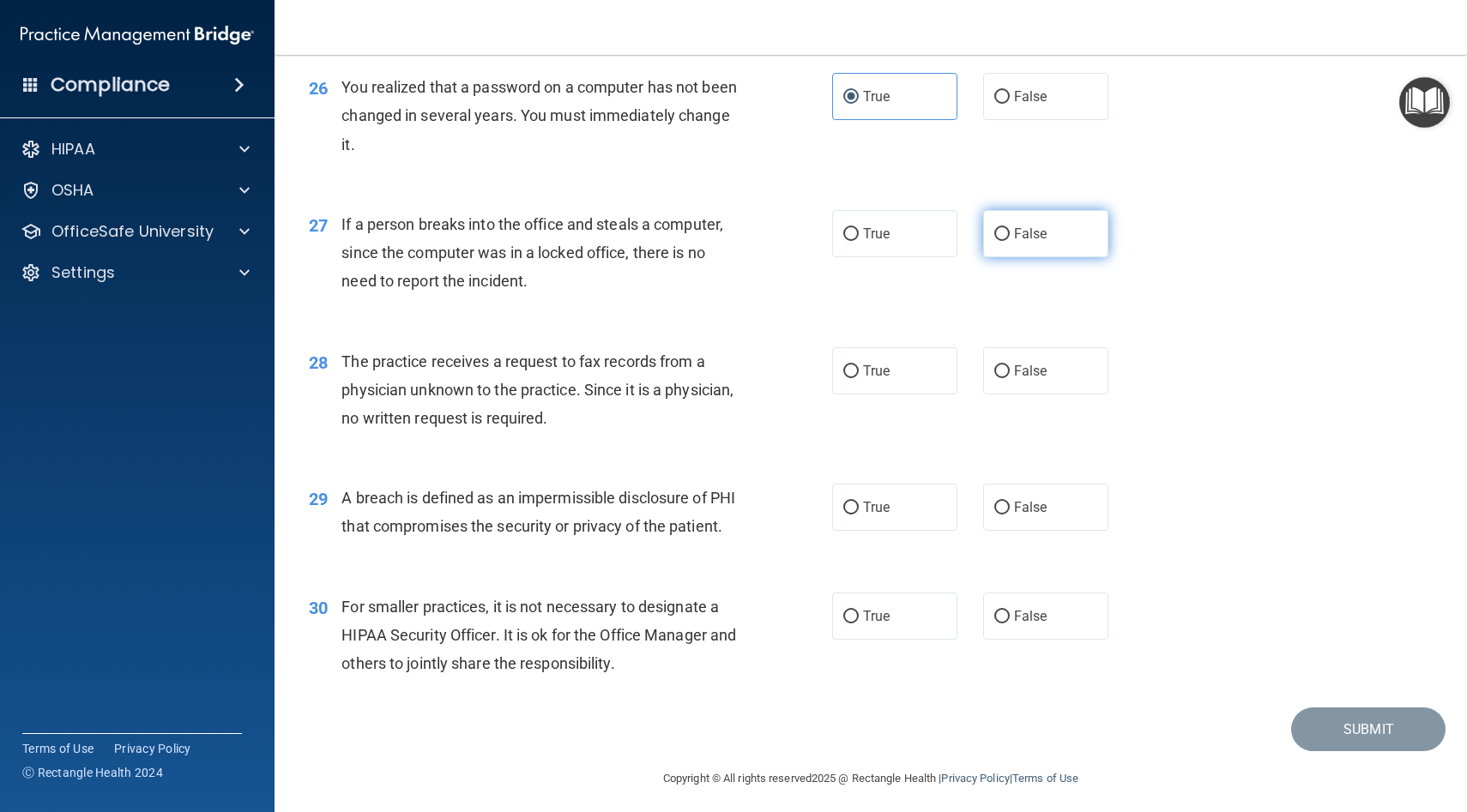
click at [1045, 242] on span "False" at bounding box center [1031, 233] width 33 height 17
click at [1010, 241] on input "False" at bounding box center [1003, 234] width 16 height 13
radio input "true"
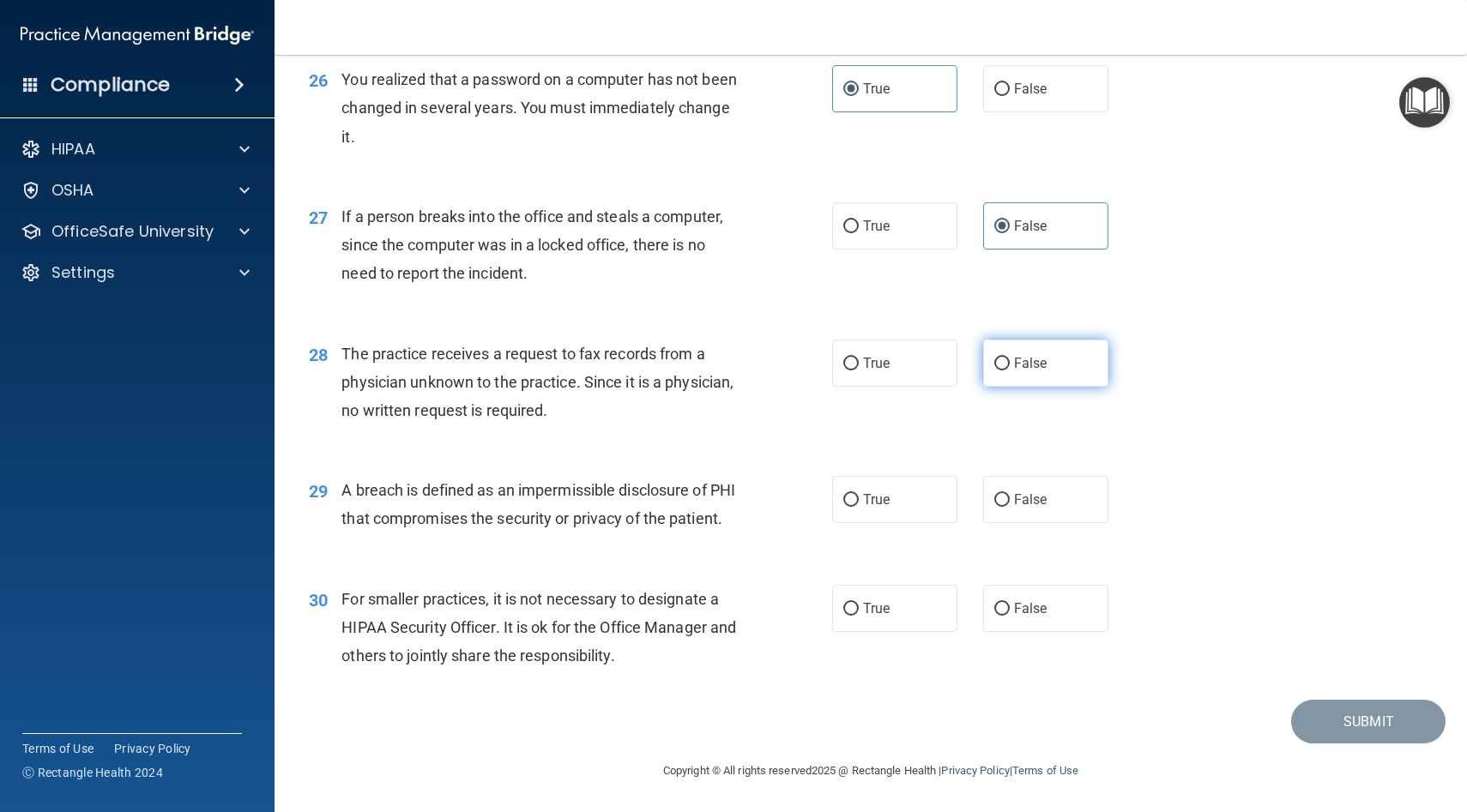
click at [1019, 355] on span "False" at bounding box center [1031, 363] width 33 height 17
click at [1010, 357] on input "False" at bounding box center [1003, 364] width 16 height 13
radio input "true"
click at [849, 494] on input "True" at bounding box center [851, 500] width 16 height 13
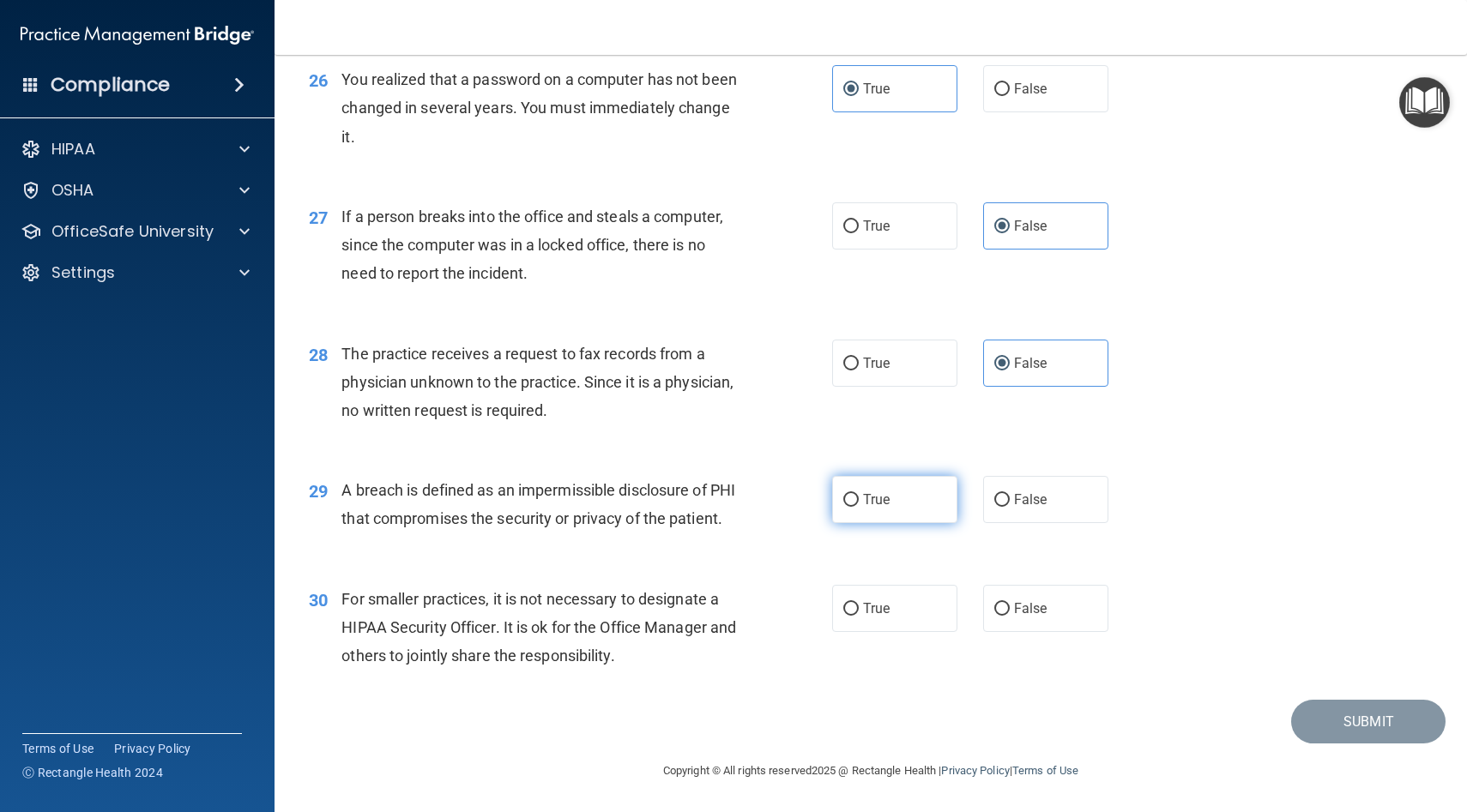
radio input "true"
click at [1014, 613] on span "False" at bounding box center [1031, 608] width 33 height 17
click at [1010, 613] on input "False" at bounding box center [1003, 609] width 16 height 13
radio input "true"
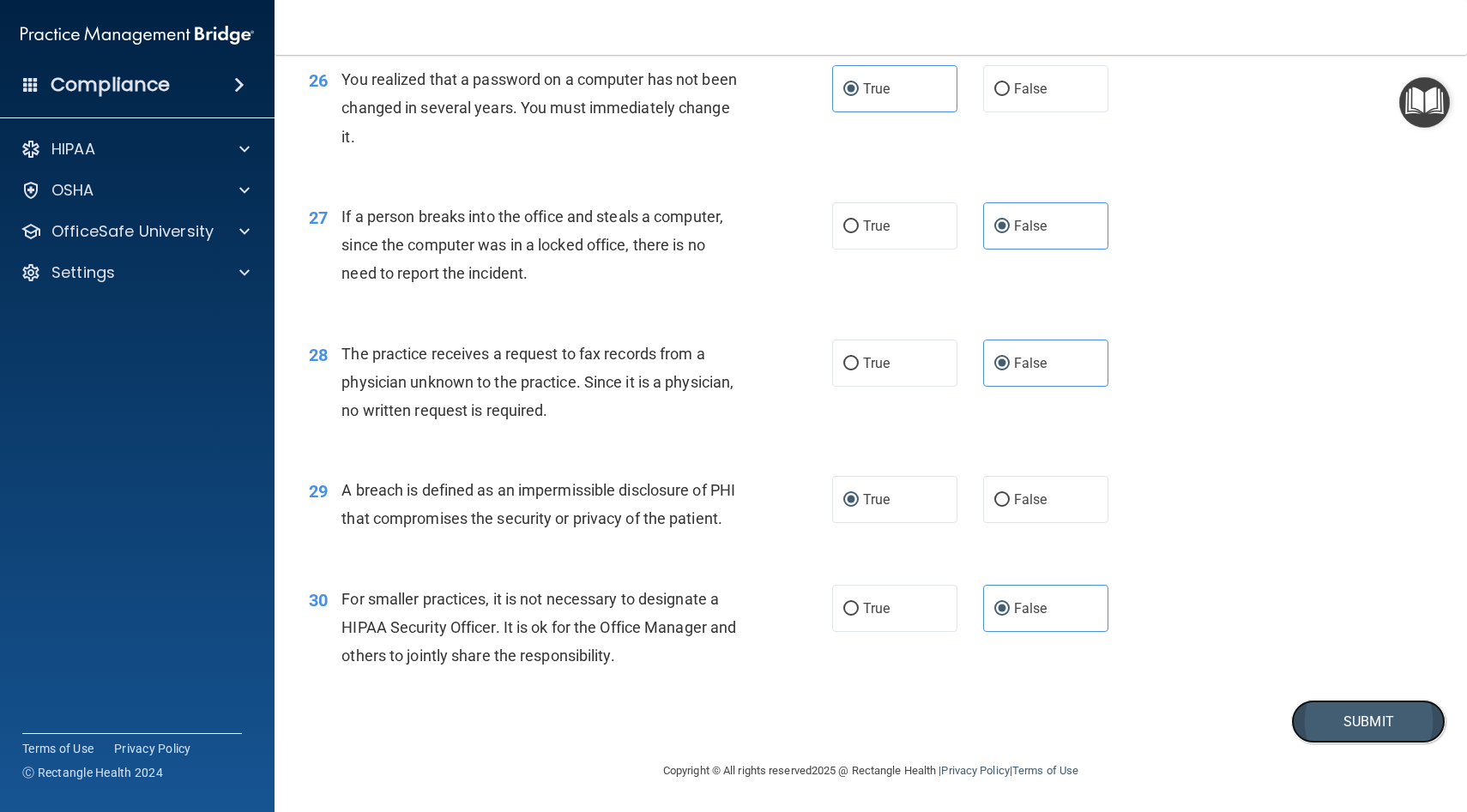
click at [1337, 722] on button "Submit" at bounding box center [1368, 722] width 154 height 44
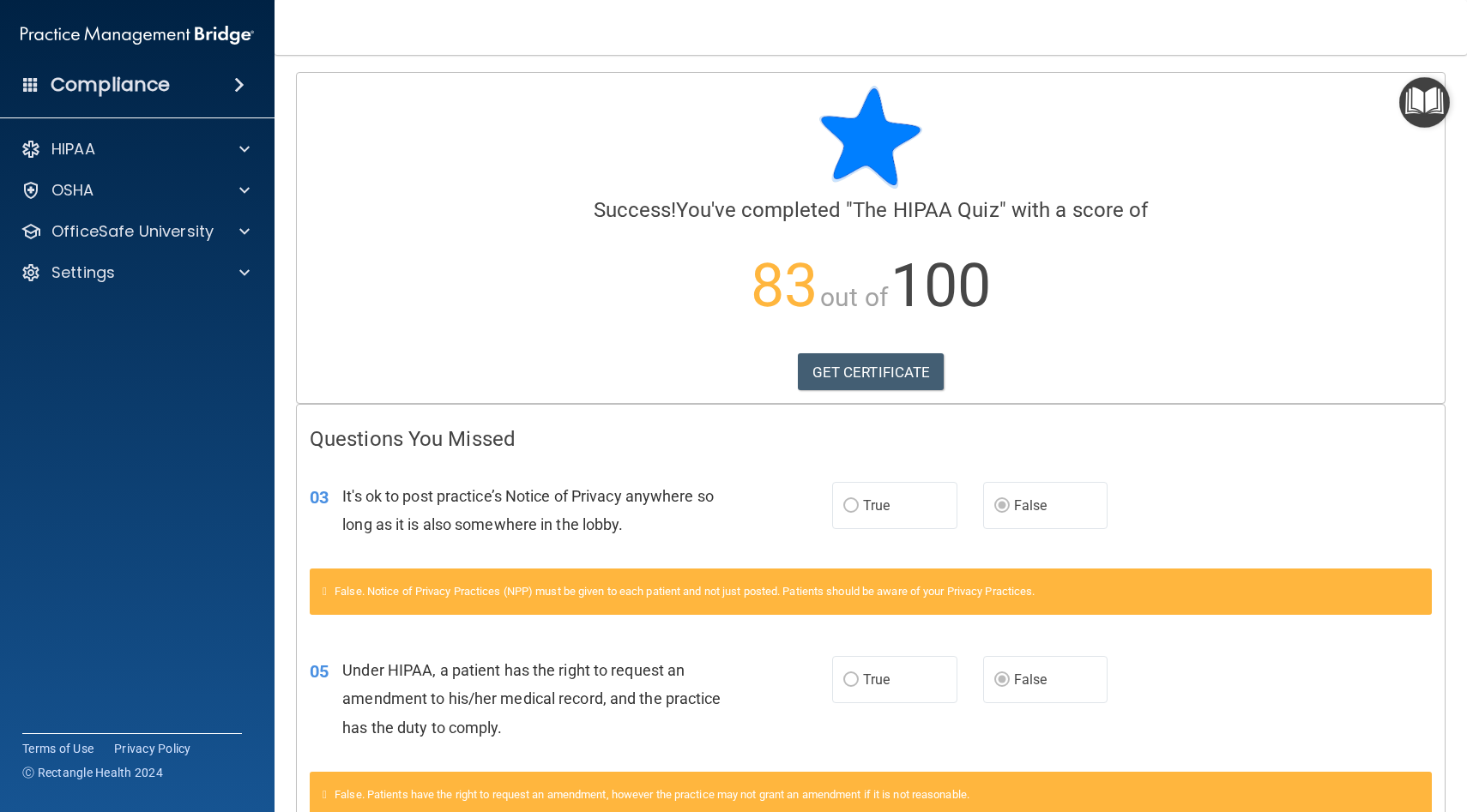
click at [1059, 297] on p "83 out of 100" at bounding box center [870, 286] width 1122 height 110
click at [213, 247] on div "OfficeSafe University" at bounding box center [138, 231] width 275 height 34
click at [234, 229] on div at bounding box center [242, 231] width 43 height 20
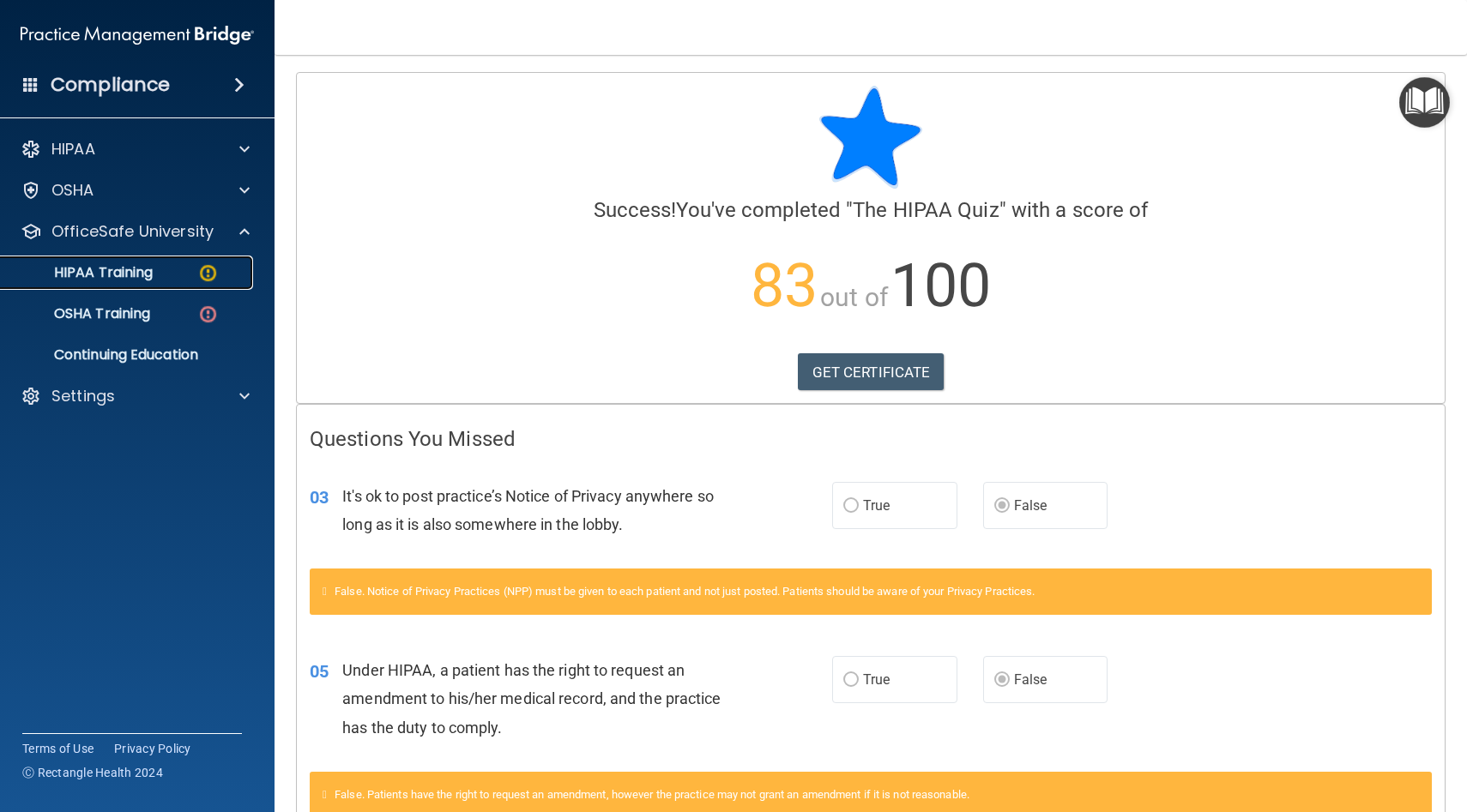
click at [209, 274] on img at bounding box center [208, 273] width 21 height 21
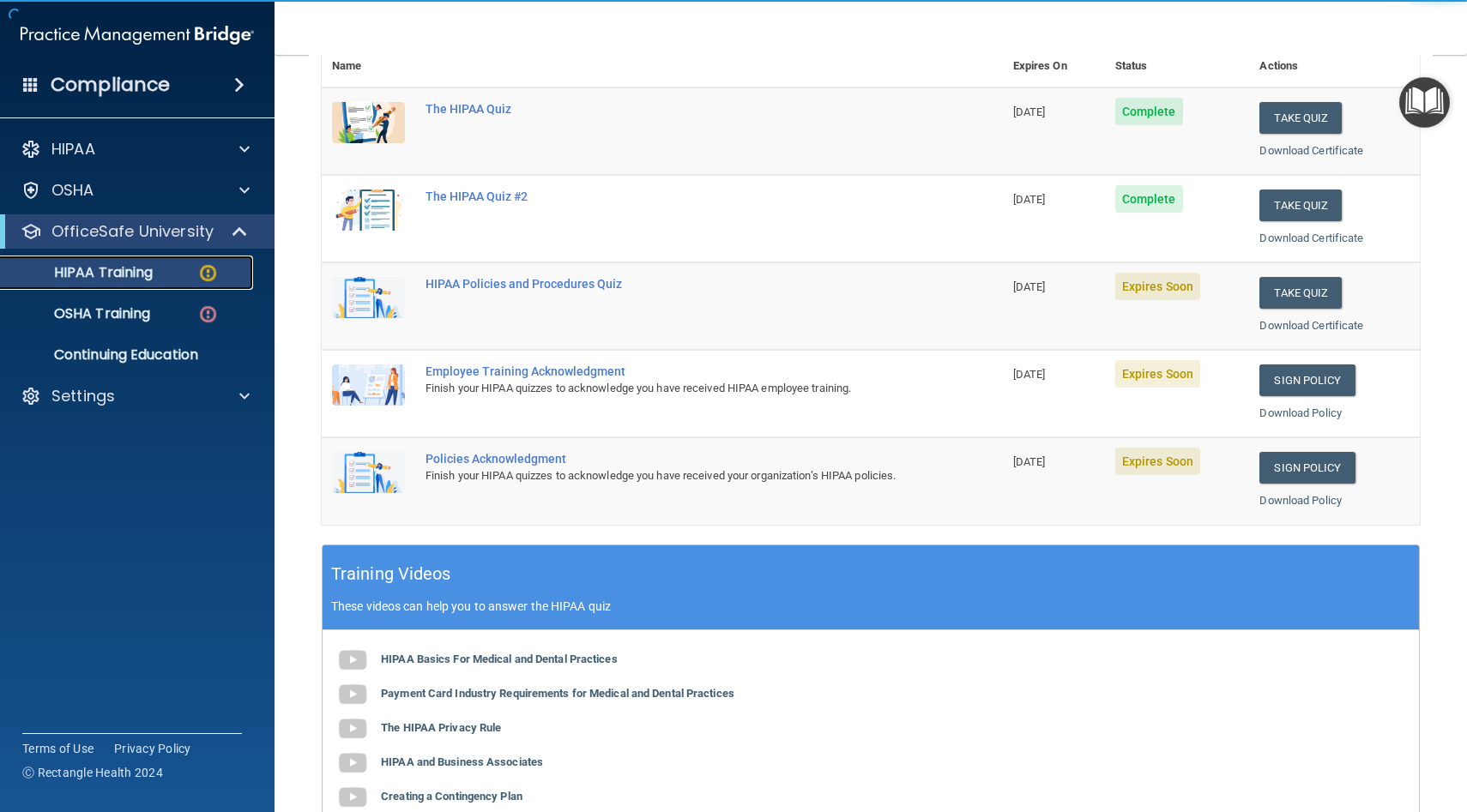
scroll to position [218, 0]
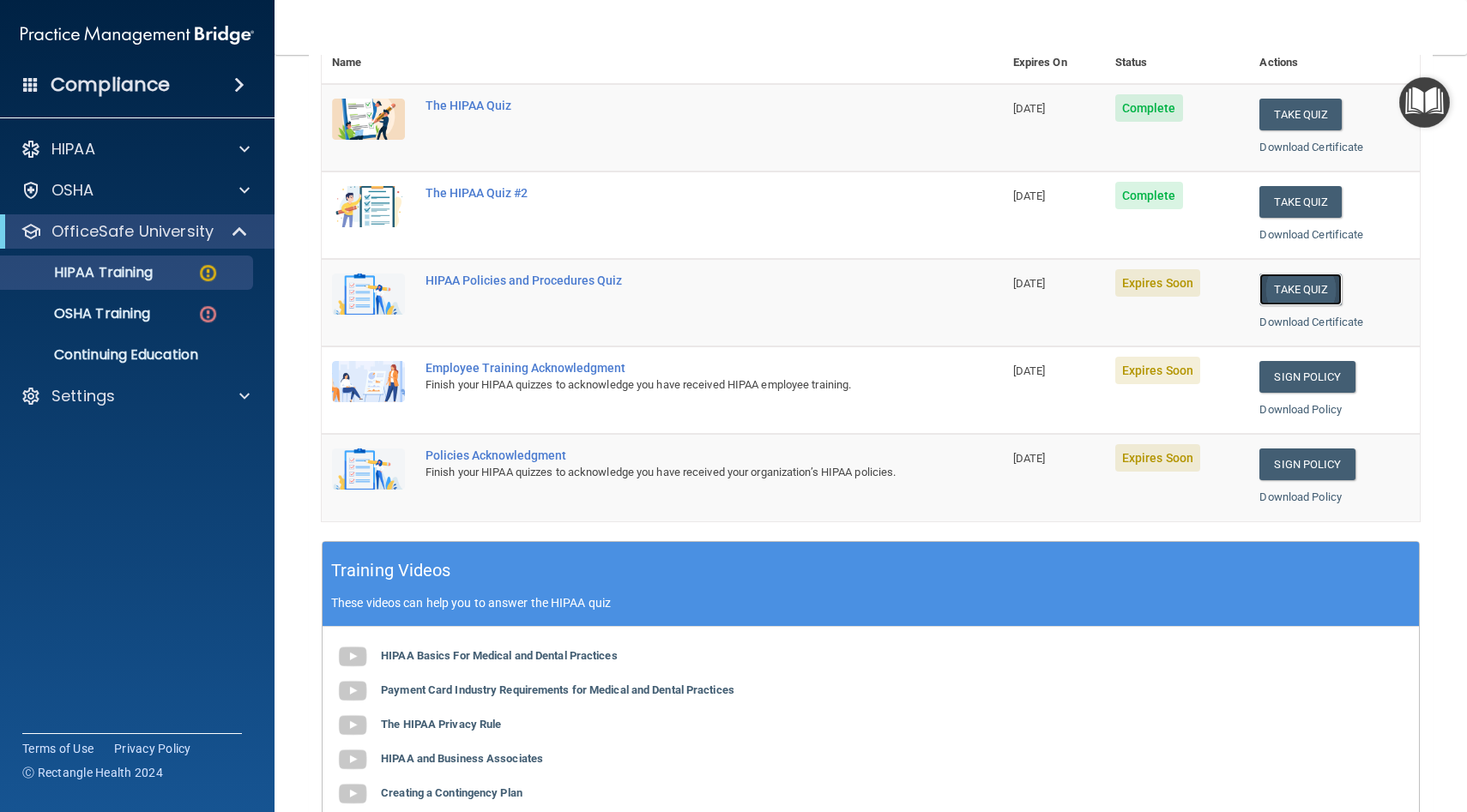
click at [1315, 291] on button "Take Quiz" at bounding box center [1300, 289] width 82 height 32
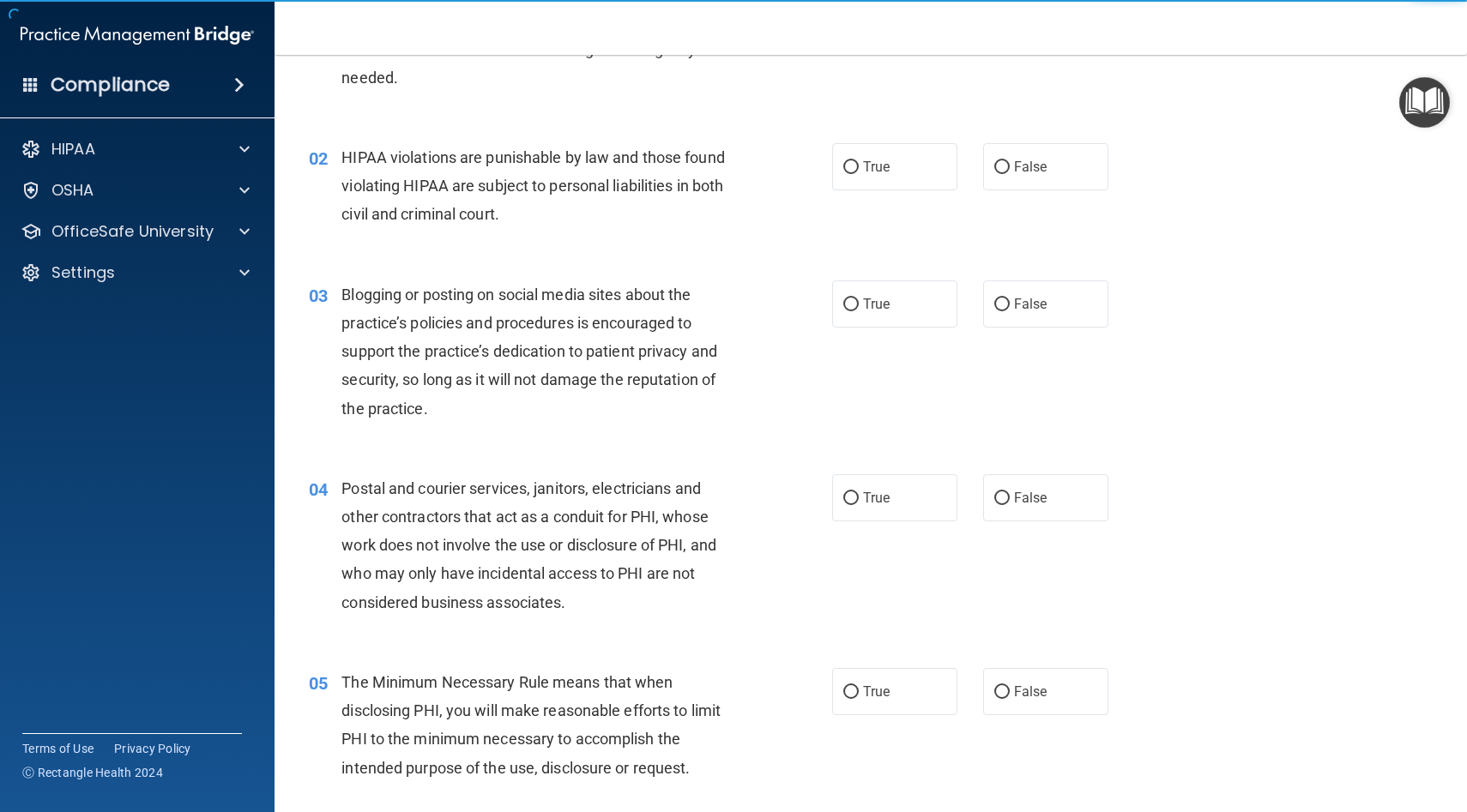
scroll to position [123, 0]
